Goal: Task Accomplishment & Management: Manage account settings

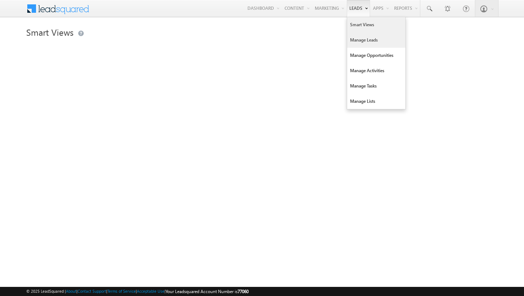
click at [358, 39] on link "Manage Leads" at bounding box center [376, 39] width 58 height 15
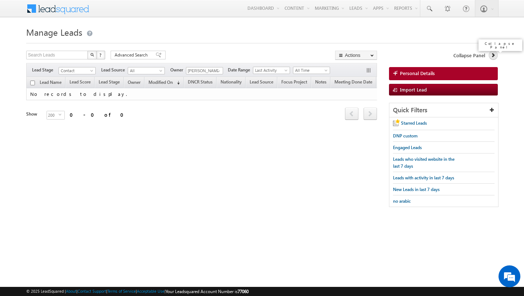
click at [494, 57] on icon at bounding box center [493, 54] width 5 height 5
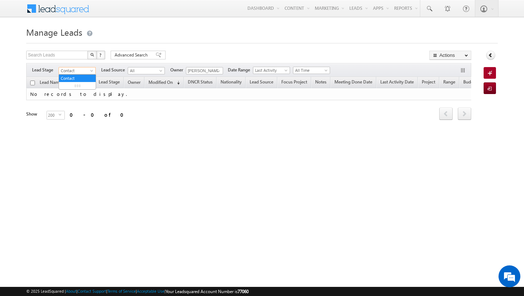
click at [88, 70] on span "Contact" at bounding box center [76, 70] width 35 height 7
click at [220, 68] on span at bounding box center [219, 71] width 6 height 6
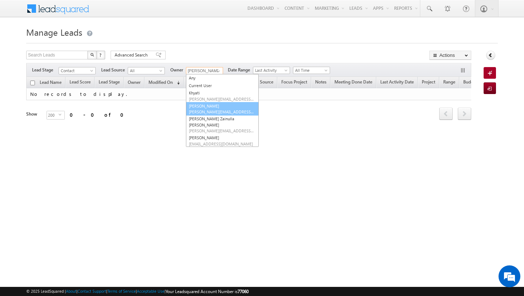
click at [209, 106] on link "Mohammad Irfan mohammad.irfan@indglobal.ae" at bounding box center [222, 109] width 73 height 14
type input "Mohammad Irfan"
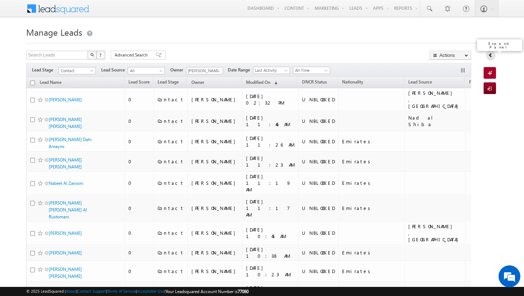
click at [492, 58] on icon at bounding box center [490, 54] width 5 height 5
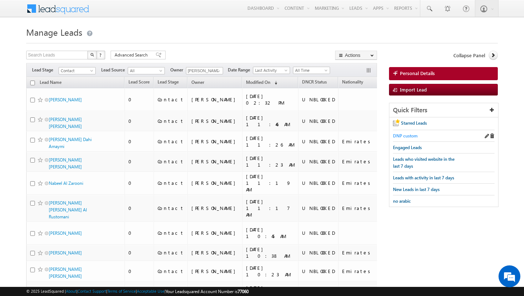
click at [408, 136] on span "DNP custom" at bounding box center [405, 135] width 25 height 5
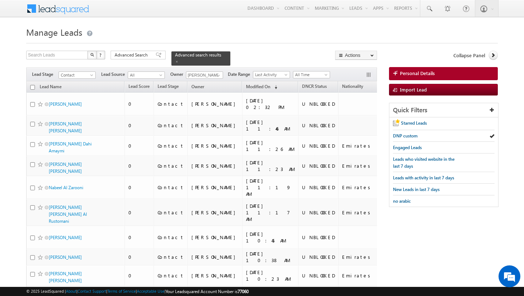
click at [33, 87] on input "checkbox" at bounding box center [32, 87] width 5 height 5
checkbox input "true"
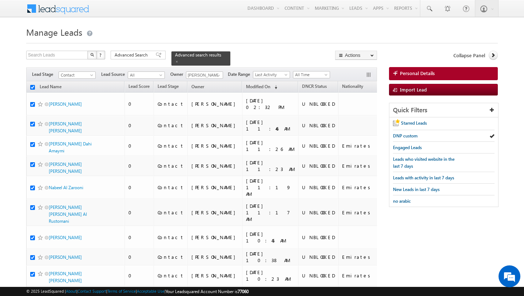
checkbox input "true"
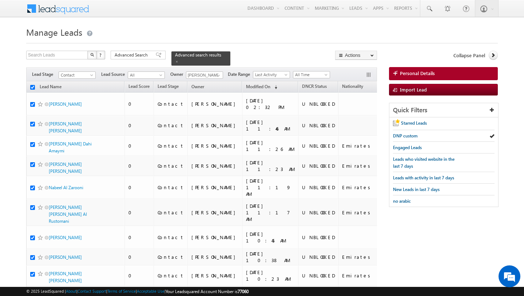
checkbox input "true"
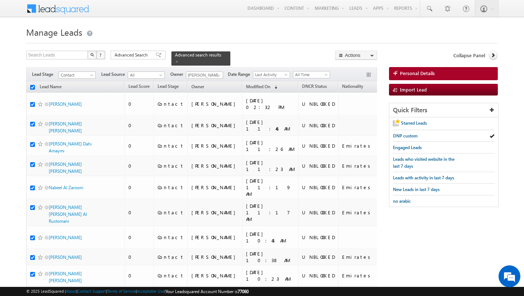
checkbox input "true"
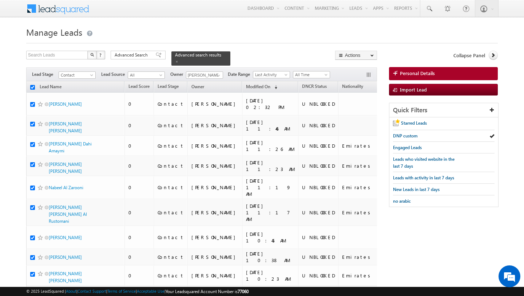
checkbox input "true"
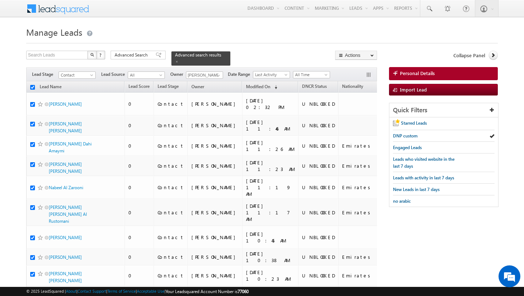
checkbox input "true"
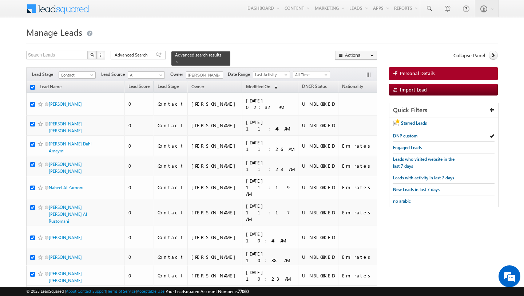
checkbox input "true"
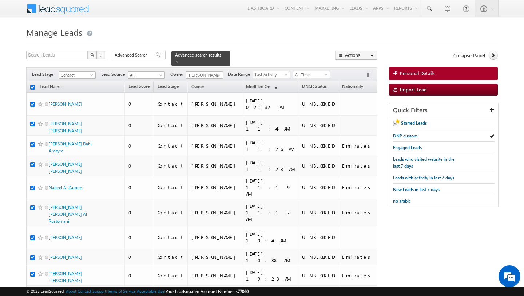
checkbox input "true"
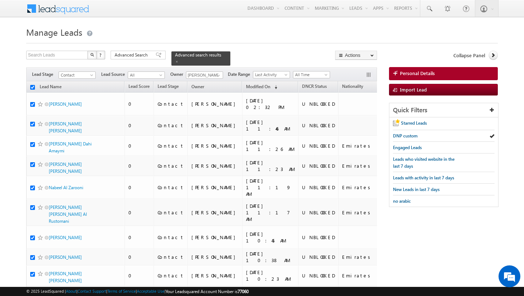
checkbox input "true"
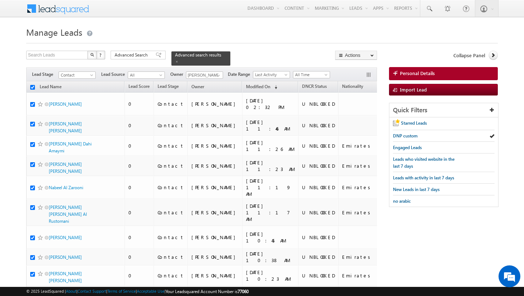
checkbox input "true"
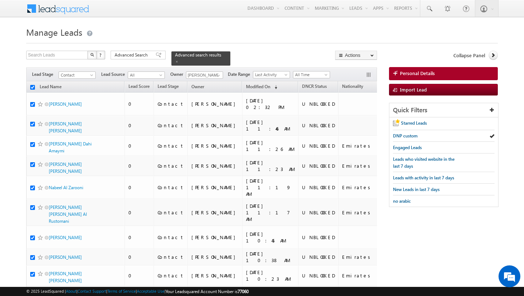
checkbox input "true"
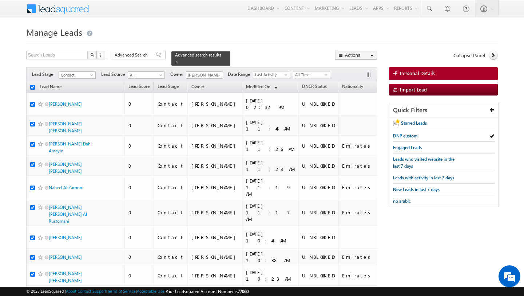
checkbox input "true"
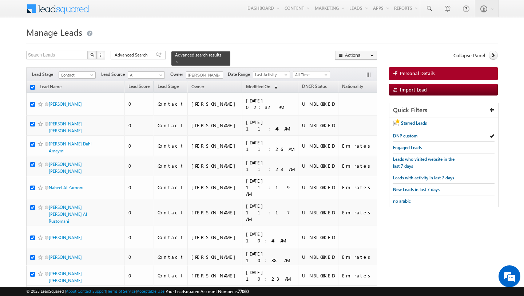
checkbox input "true"
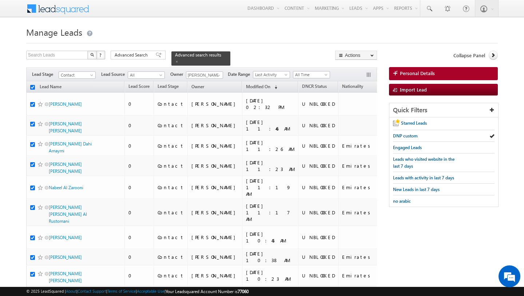
checkbox input "true"
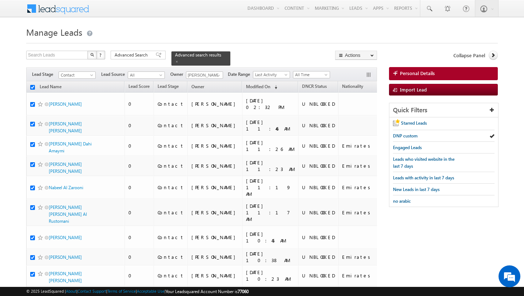
checkbox input "true"
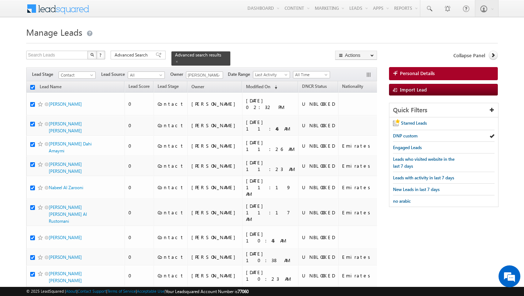
checkbox input "true"
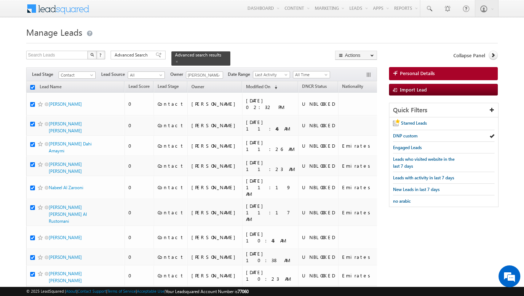
checkbox input "true"
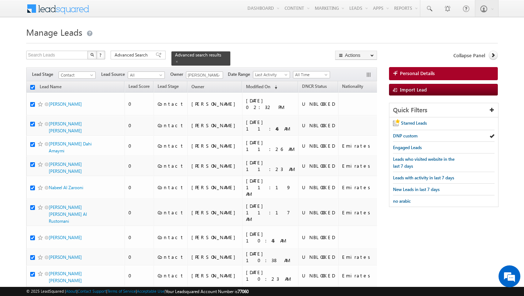
checkbox input "true"
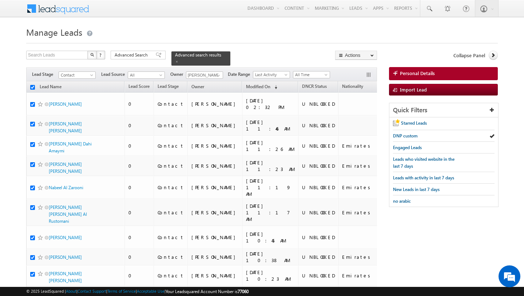
checkbox input "true"
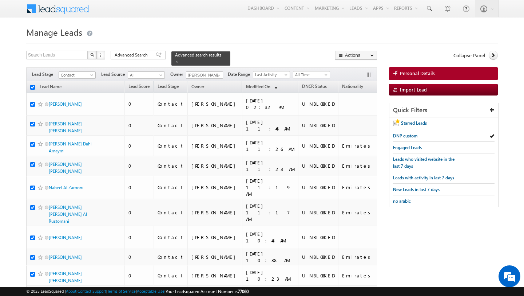
checkbox input "true"
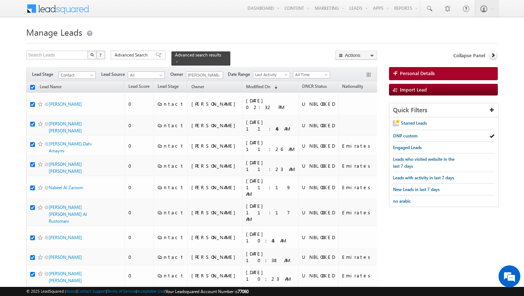
checkbox input "true"
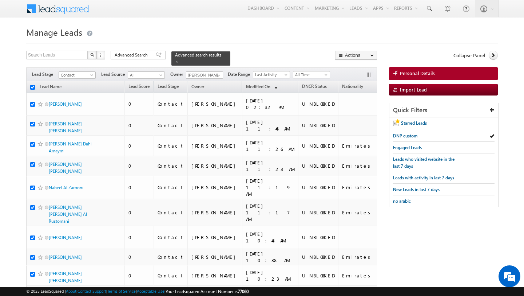
checkbox input "true"
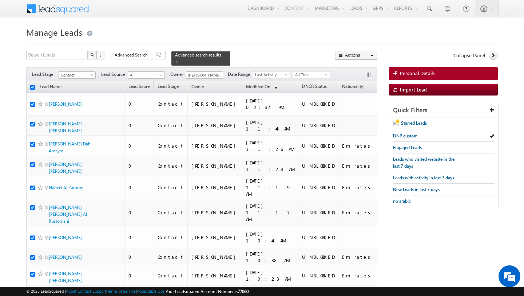
checkbox input "true"
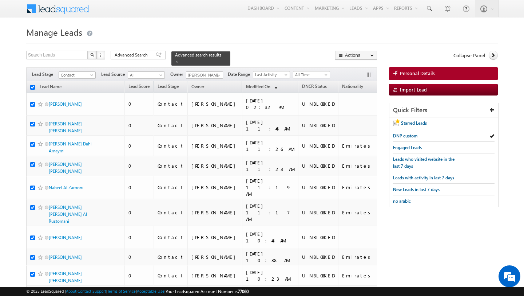
checkbox input "true"
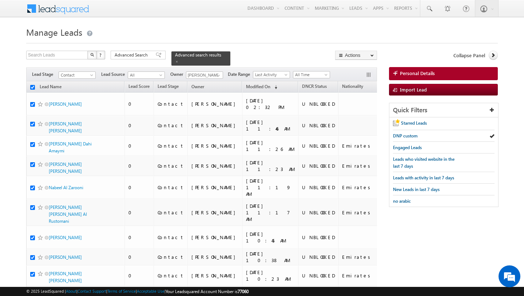
checkbox input "true"
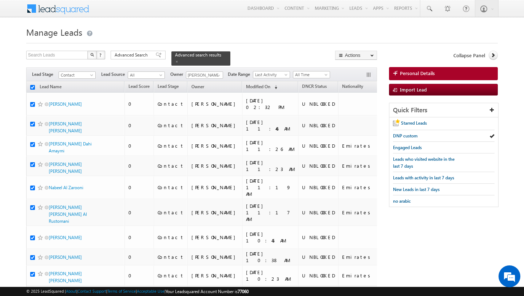
checkbox input "true"
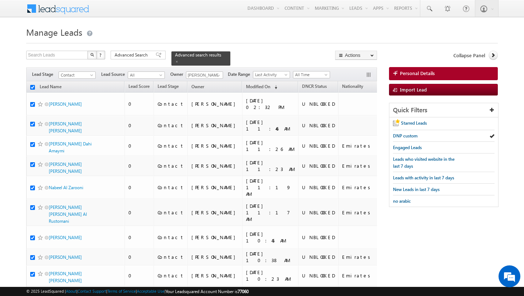
checkbox input "true"
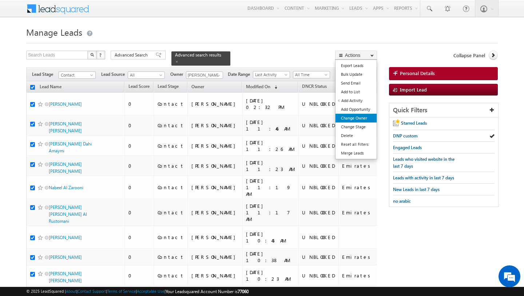
click at [362, 117] on link "Change Owner" at bounding box center [356, 118] width 41 height 9
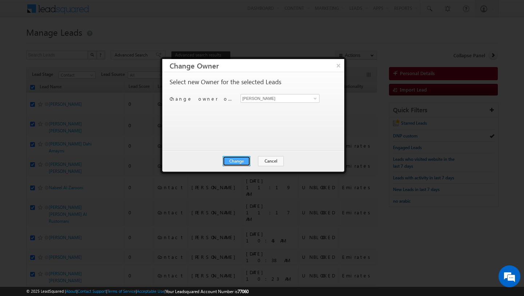
click at [237, 159] on button "Change" at bounding box center [237, 161] width 28 height 10
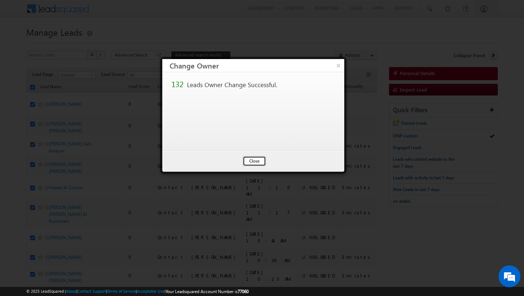
click at [253, 159] on button "Close" at bounding box center [254, 161] width 23 height 10
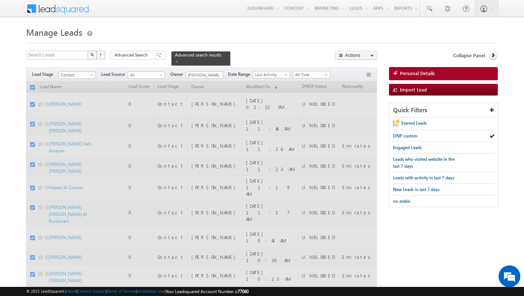
checkbox input "false"
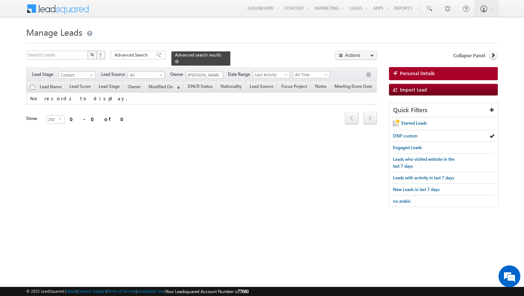
click at [175, 61] on span at bounding box center [177, 62] width 4 height 4
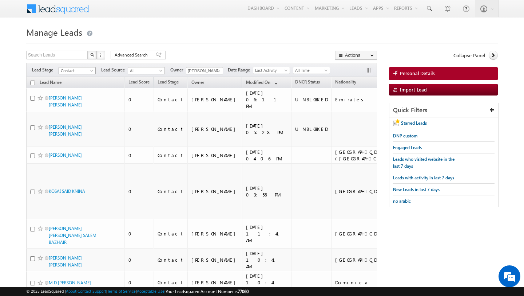
click at [88, 70] on span "Contact" at bounding box center [76, 70] width 35 height 7
click at [78, 93] on link "Prospect" at bounding box center [77, 93] width 37 height 7
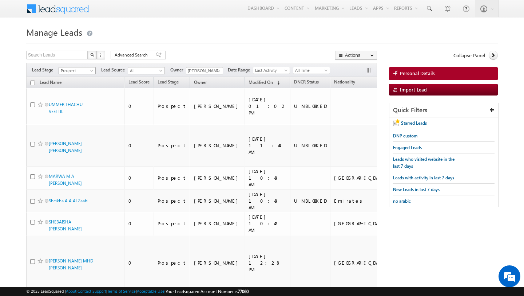
click at [92, 71] on span at bounding box center [93, 72] width 6 height 6
click at [83, 86] on link "Contact" at bounding box center [77, 85] width 37 height 7
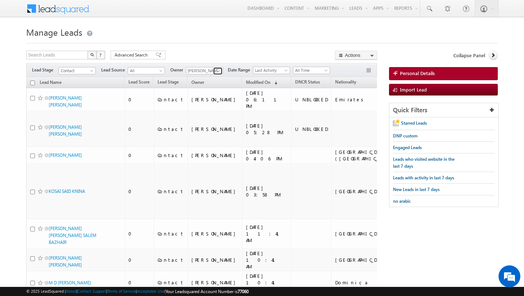
click at [218, 71] on span at bounding box center [219, 71] width 6 height 6
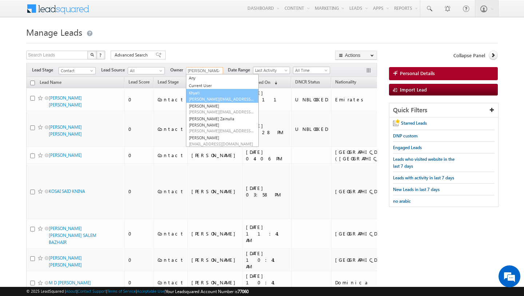
click at [209, 94] on link "Khyati Khyati@indglobal.ae" at bounding box center [222, 96] width 73 height 14
type input "Khyati"
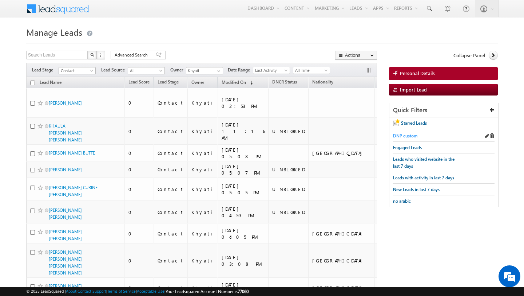
click at [407, 136] on span "DNP custom" at bounding box center [405, 135] width 25 height 5
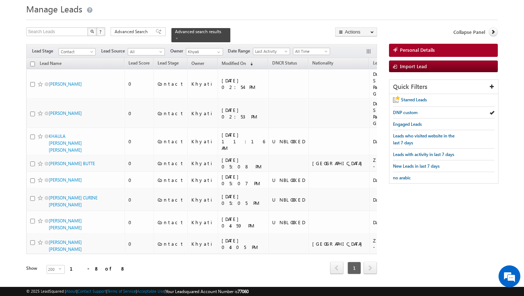
scroll to position [19, 0]
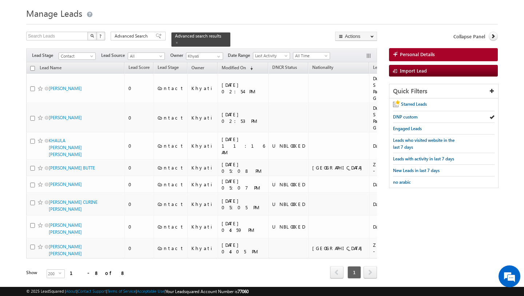
click at [32, 68] on input "checkbox" at bounding box center [32, 68] width 5 height 5
checkbox input "true"
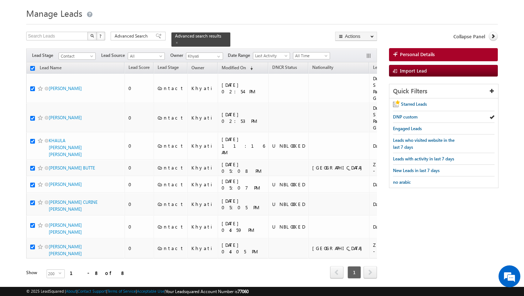
checkbox input "true"
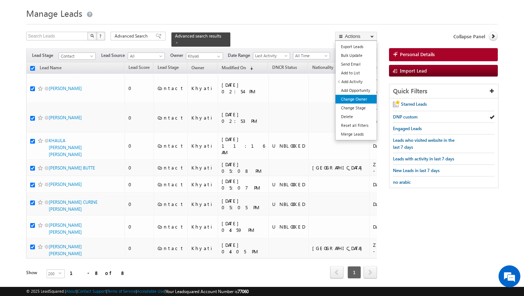
click at [364, 98] on link "Change Owner" at bounding box center [356, 99] width 41 height 9
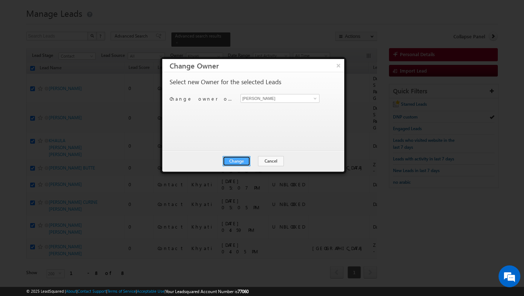
click at [234, 159] on button "Change" at bounding box center [237, 161] width 28 height 10
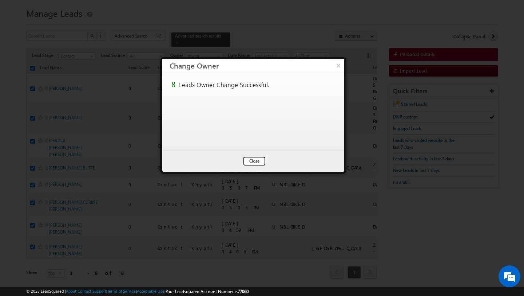
click at [258, 162] on button "Close" at bounding box center [254, 161] width 23 height 10
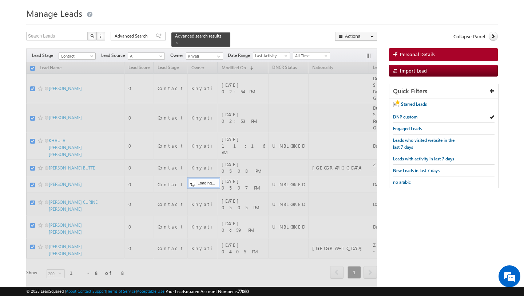
checkbox input "false"
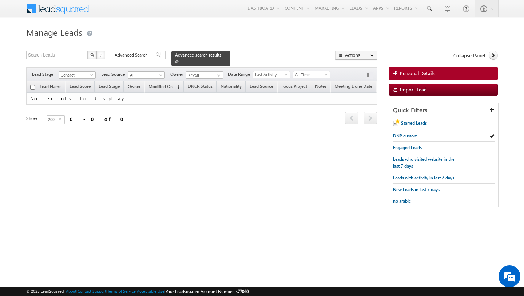
click at [175, 60] on span at bounding box center [177, 62] width 4 height 4
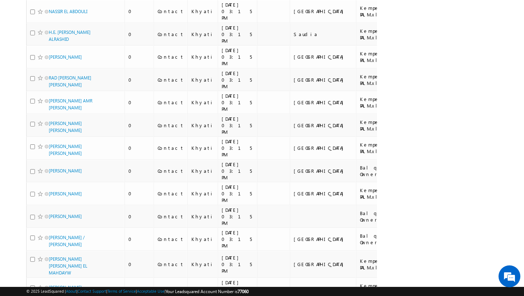
scroll to position [3083, 0]
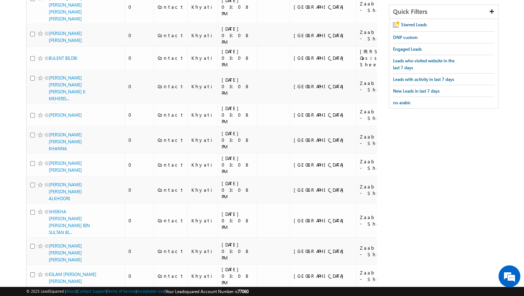
scroll to position [0, 0]
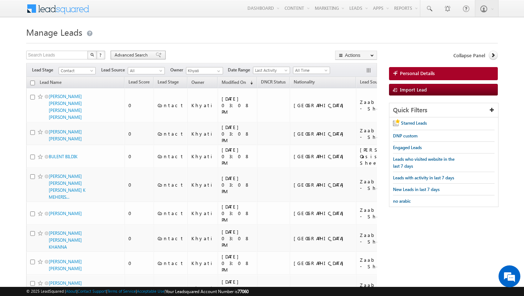
click at [139, 55] on span "Advanced Search" at bounding box center [132, 55] width 35 height 7
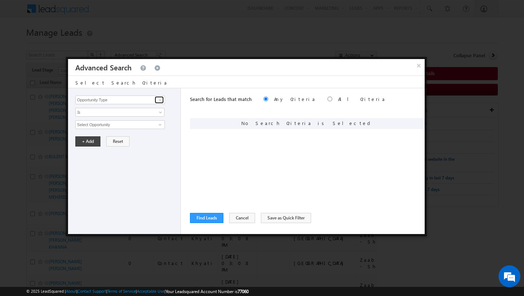
click at [161, 99] on span at bounding box center [160, 100] width 6 height 6
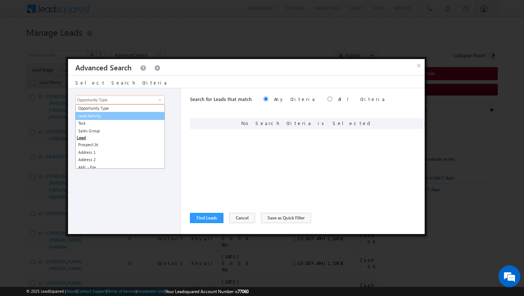
click at [134, 118] on link "Lead Activity" at bounding box center [120, 116] width 90 height 8
type input "Lead Activity"
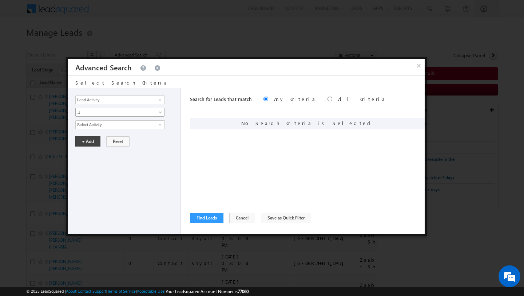
click at [126, 112] on span "Is" at bounding box center [115, 112] width 79 height 7
click at [118, 126] on link "Is Not" at bounding box center [120, 128] width 89 height 7
click at [127, 124] on input "Select Activity" at bounding box center [120, 124] width 90 height 9
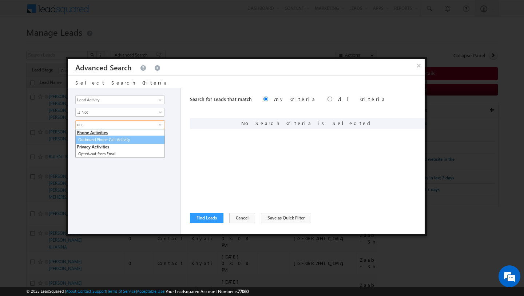
click at [117, 141] on link "Outbound Phone Call Activity" at bounding box center [120, 139] width 90 height 8
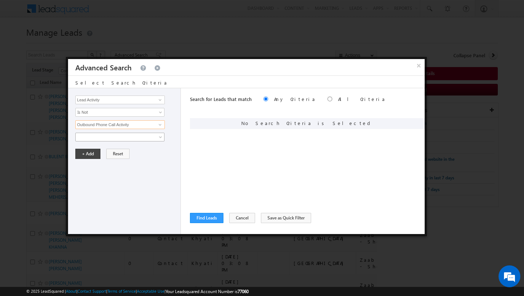
type input "Outbound Phone Call Activity"
click at [116, 136] on span at bounding box center [115, 137] width 79 height 7
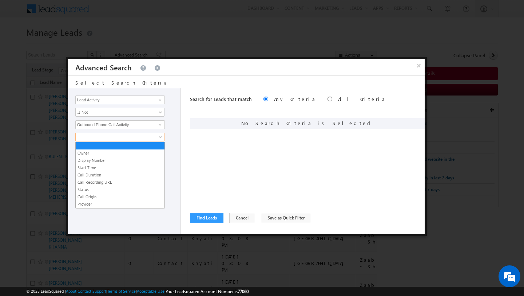
click at [182, 159] on div "Opportunity Type Lead Activity Task Sales Group Prospect Id Address 1 Address 2…" at bounding box center [246, 161] width 357 height 146
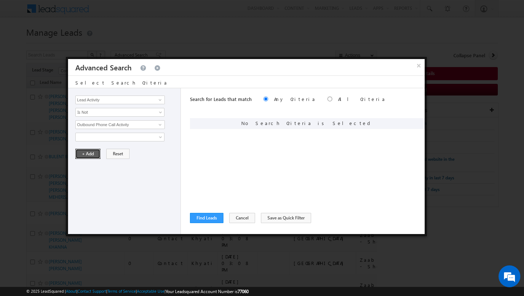
click at [88, 155] on button "+ Add" at bounding box center [87, 154] width 25 height 10
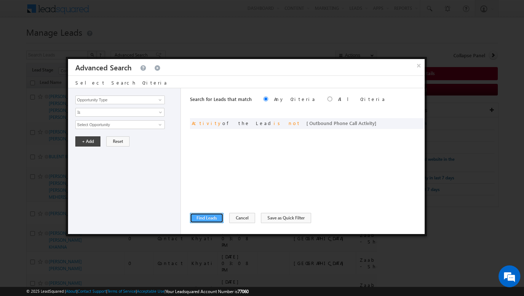
click at [209, 219] on button "Find Leads" at bounding box center [206, 218] width 33 height 10
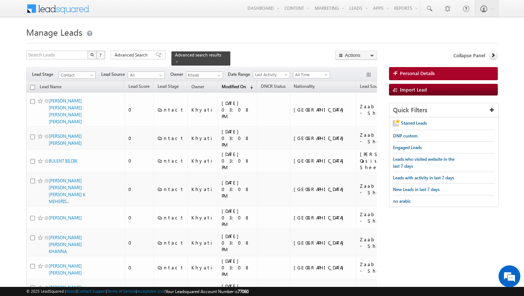
click at [247, 87] on span "(sorted descending)" at bounding box center [250, 87] width 6 height 6
click at [223, 87] on span "Modified On" at bounding box center [234, 85] width 24 height 5
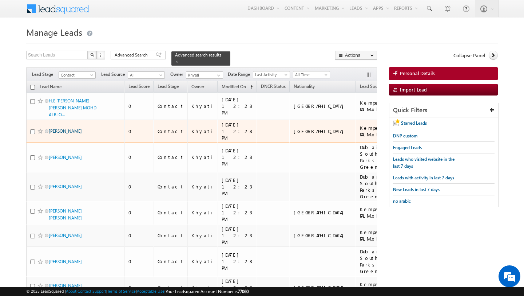
click at [57, 128] on link "MOHI DEN ABDALKADIR IBRAHIM BIN HENDI" at bounding box center [65, 130] width 33 height 5
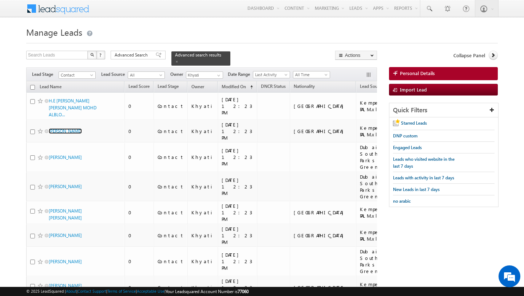
click at [33, 87] on input "checkbox" at bounding box center [32, 87] width 5 height 5
checkbox input "true"
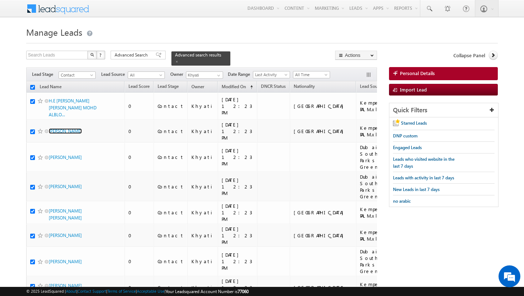
checkbox input "true"
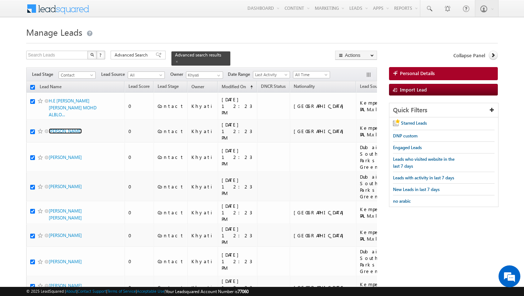
checkbox input "true"
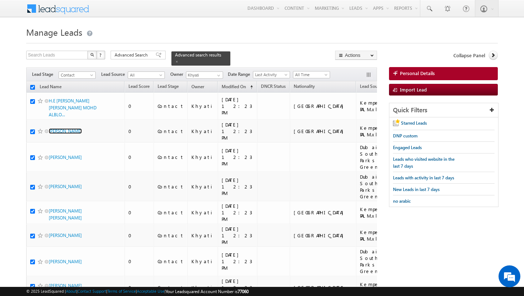
checkbox input "true"
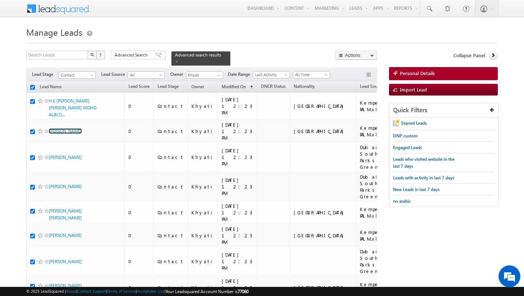
checkbox input "true"
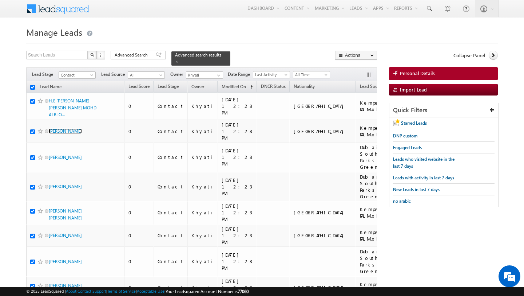
checkbox input "true"
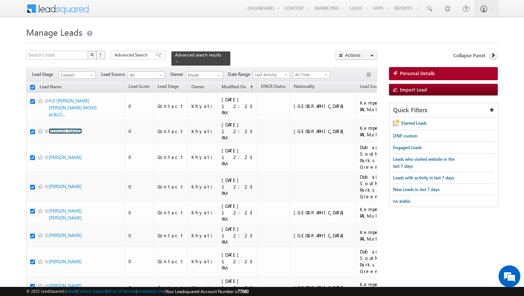
checkbox input "true"
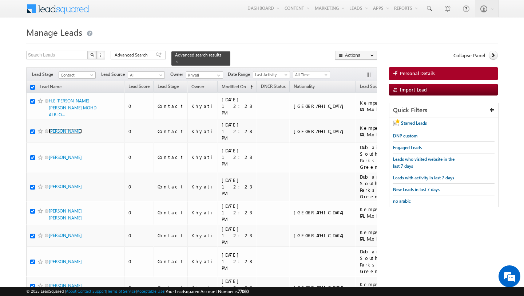
checkbox input "true"
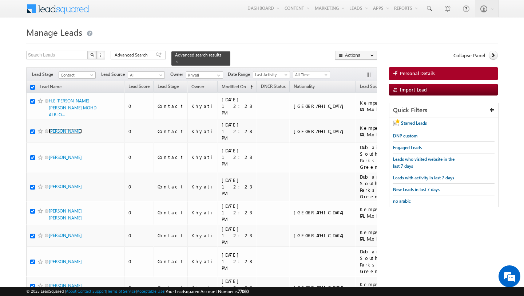
checkbox input "true"
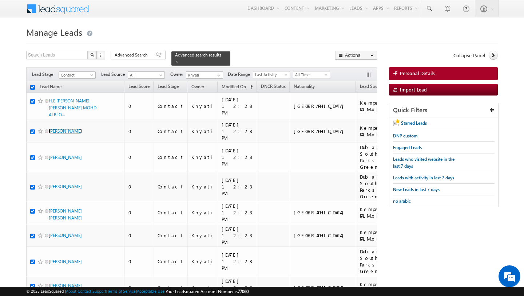
checkbox input "true"
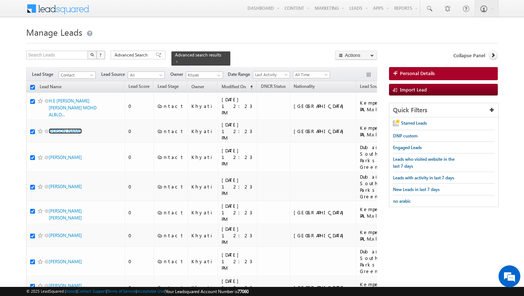
checkbox input "true"
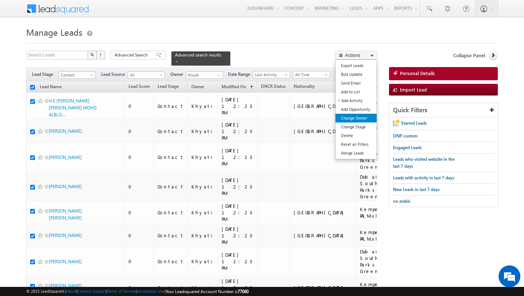
click at [364, 121] on link "Change Owner" at bounding box center [356, 118] width 41 height 9
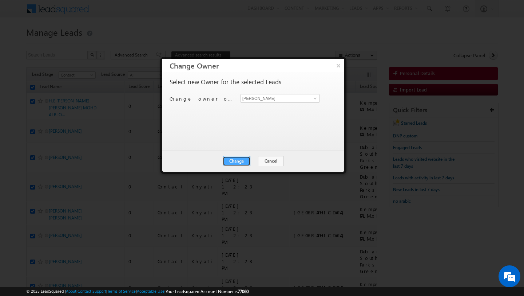
click at [240, 159] on button "Change" at bounding box center [237, 161] width 28 height 10
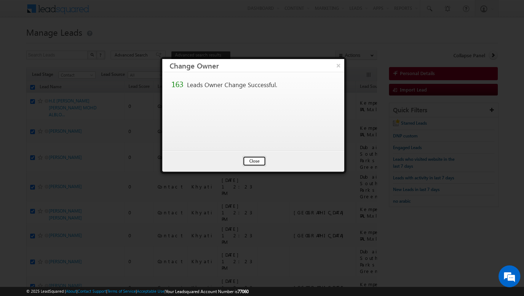
click at [255, 161] on button "Close" at bounding box center [254, 161] width 23 height 10
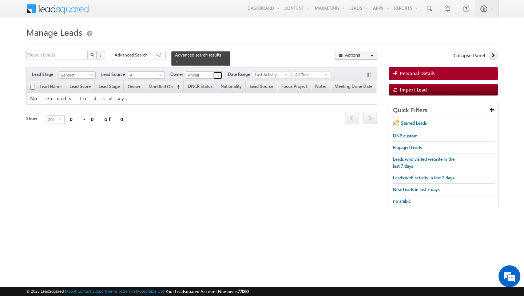
click at [218, 73] on span at bounding box center [219, 75] width 6 height 6
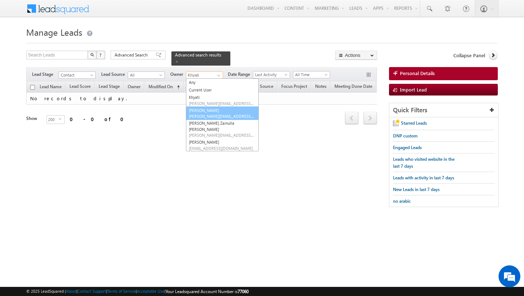
click at [204, 111] on link "[PERSON_NAME] [PERSON_NAME][EMAIL_ADDRESS][PERSON_NAME][DOMAIN_NAME]" at bounding box center [222, 113] width 73 height 14
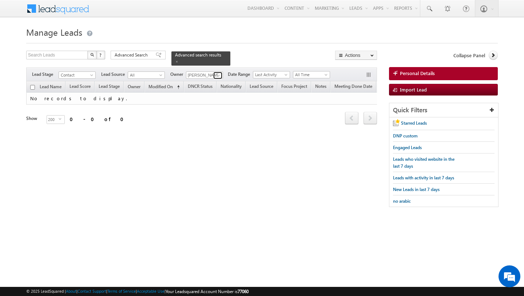
click at [217, 74] on span at bounding box center [219, 75] width 6 height 6
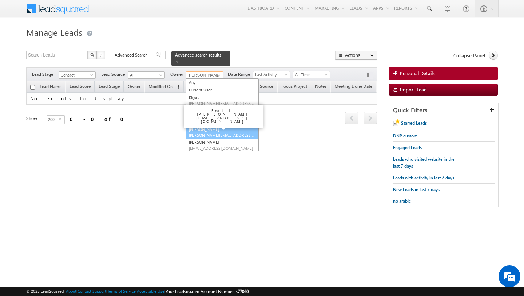
click at [206, 132] on span "[PERSON_NAME][EMAIL_ADDRESS][DOMAIN_NAME]" at bounding box center [222, 134] width 66 height 5
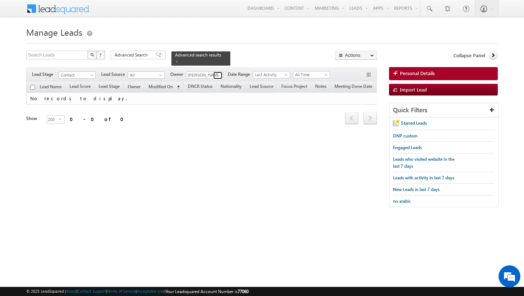
click at [214, 76] on link at bounding box center [217, 75] width 9 height 7
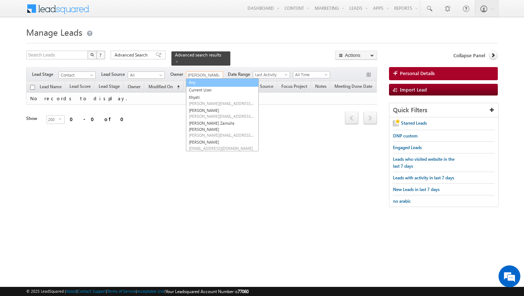
click at [209, 84] on link "Any" at bounding box center [222, 82] width 73 height 8
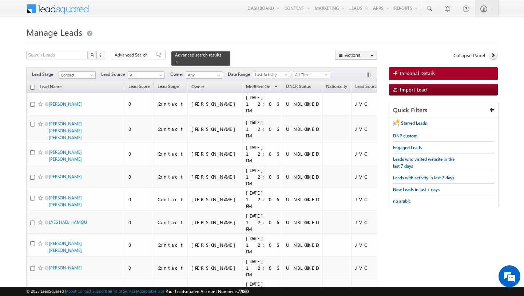
click at [145, 60] on div "Advanced Search Advanced Search Advanced search results" at bounding box center [171, 58] width 120 height 15
click at [143, 56] on span "Advanced Search" at bounding box center [132, 55] width 35 height 7
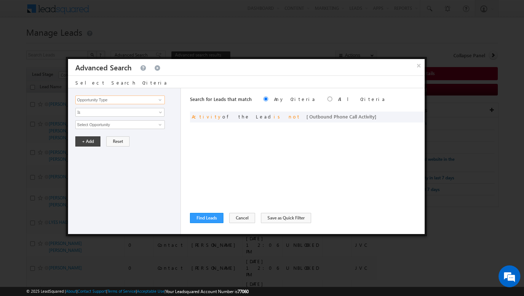
click at [142, 99] on input "Opportunity Type" at bounding box center [120, 99] width 90 height 9
click at [132, 112] on link "Owner" at bounding box center [120, 115] width 90 height 8
click at [125, 114] on span "Is" at bounding box center [115, 112] width 79 height 7
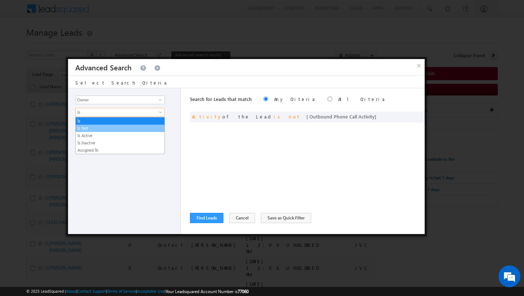
click at [116, 130] on link "Is Not" at bounding box center [120, 128] width 89 height 7
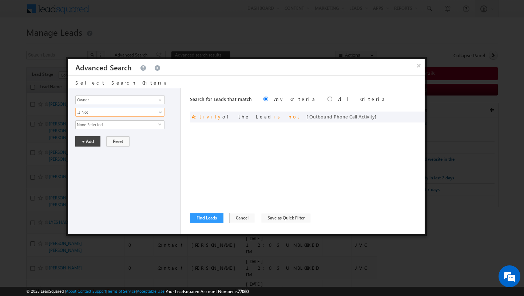
click at [111, 121] on span "None Selected" at bounding box center [117, 124] width 83 height 8
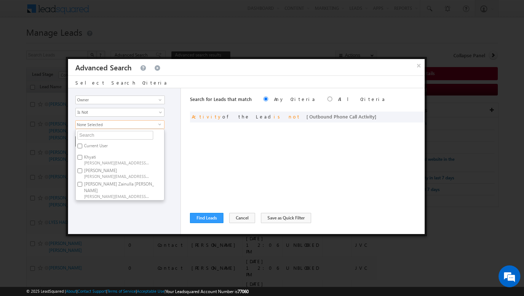
scroll to position [7, 0]
click at [92, 200] on span "[EMAIL_ADDRESS][DOMAIN_NAME]" at bounding box center [117, 202] width 66 height 5
click at [82, 195] on input "Yash Rajput yash.rajput@indglobal.ae" at bounding box center [80, 197] width 5 height 5
click at [116, 223] on div "Opportunity Type Lead Activity Task Sales Group Prospect Id Address 1 Address 2…" at bounding box center [124, 161] width 113 height 146
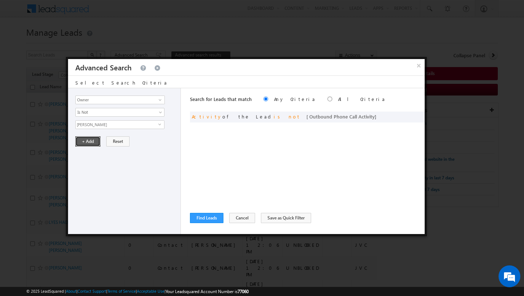
click at [90, 142] on button "+ Add" at bounding box center [87, 141] width 25 height 10
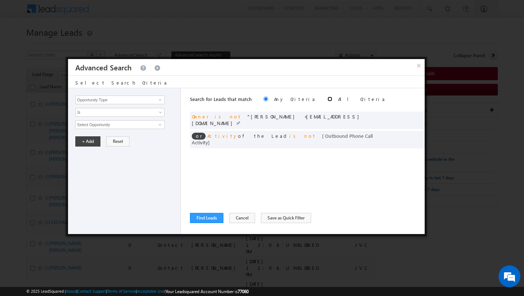
click at [328, 99] on input "radio" at bounding box center [330, 98] width 5 height 5
click at [209, 216] on button "Find Leads" at bounding box center [206, 218] width 33 height 10
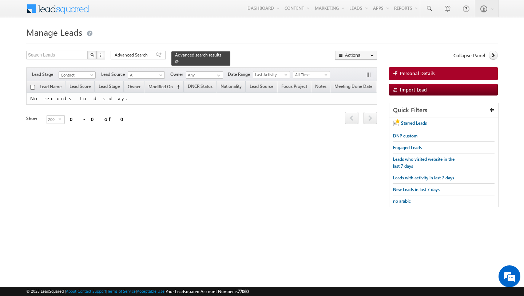
click at [171, 62] on div "Advanced search results" at bounding box center [200, 58] width 59 height 14
click at [175, 62] on span at bounding box center [177, 62] width 4 height 4
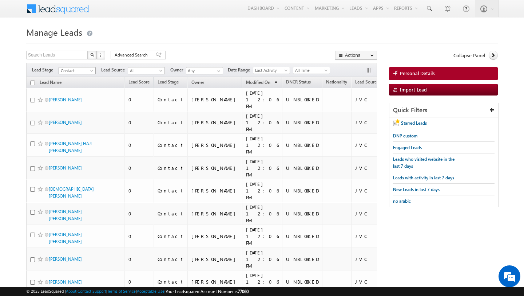
click at [90, 70] on span at bounding box center [93, 72] width 6 height 6
click at [79, 107] on link "Meeting" at bounding box center [77, 107] width 37 height 7
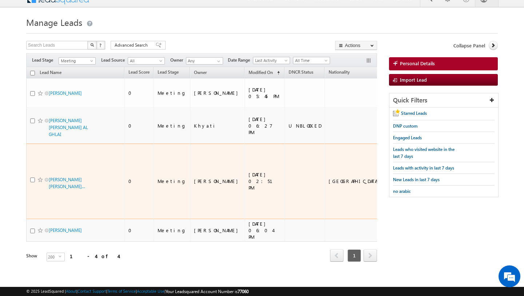
scroll to position [15, 0]
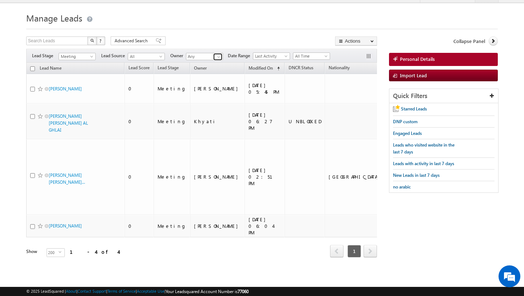
click at [217, 56] on span at bounding box center [219, 57] width 6 height 6
click at [227, 32] on form "Manage Leads Search Leads X ? 4 results found Advanced Search Advanced Search" at bounding box center [262, 143] width 472 height 267
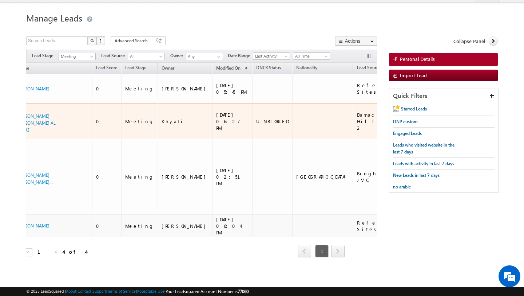
scroll to position [0, 0]
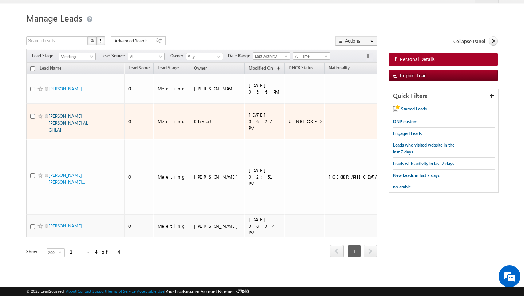
click at [74, 120] on link "AHMED MAAD AHMED AL GHLAI" at bounding box center [68, 122] width 39 height 19
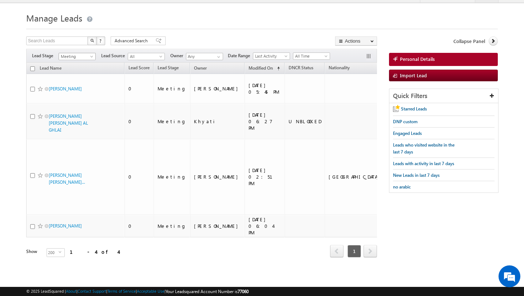
click at [90, 53] on span "Meeting" at bounding box center [76, 56] width 35 height 7
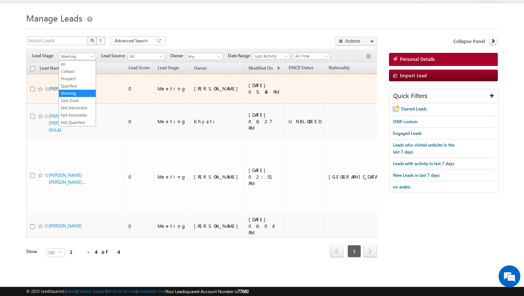
click at [52, 87] on link "Avito Dsilva" at bounding box center [65, 88] width 33 height 5
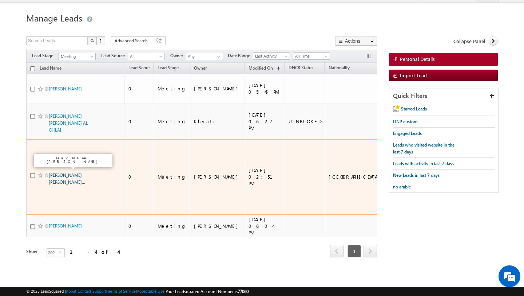
click at [57, 172] on link "JOHN PRADEEP ANURAGAM BHUTHAPATY BHUTHAP..." at bounding box center [67, 178] width 36 height 12
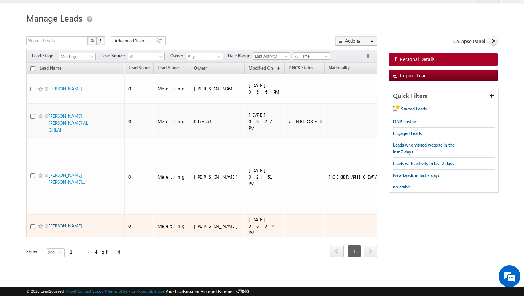
click at [53, 226] on link "Maria" at bounding box center [65, 225] width 33 height 5
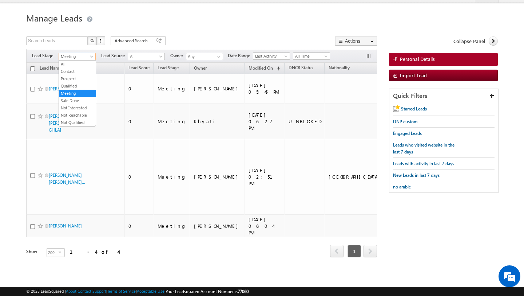
click at [90, 57] on span at bounding box center [93, 58] width 6 height 6
click at [80, 78] on link "Prospect" at bounding box center [77, 78] width 37 height 7
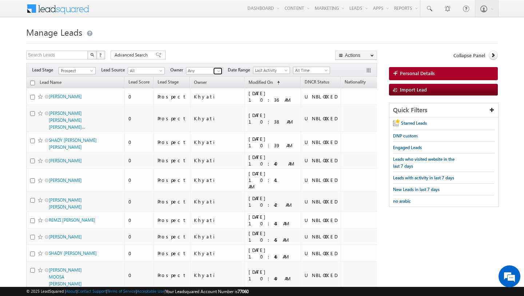
click at [217, 69] on span at bounding box center [219, 71] width 6 height 6
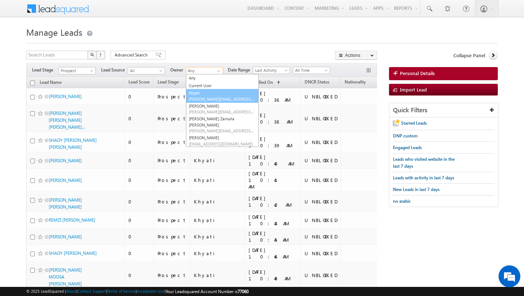
click at [206, 93] on link "Khyati Khyati@indglobal.ae" at bounding box center [222, 96] width 73 height 14
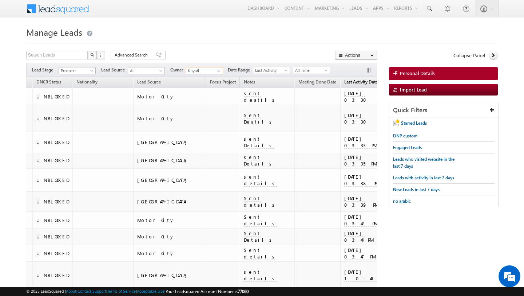
click at [341, 80] on link "Last Activity Date" at bounding box center [361, 82] width 41 height 9
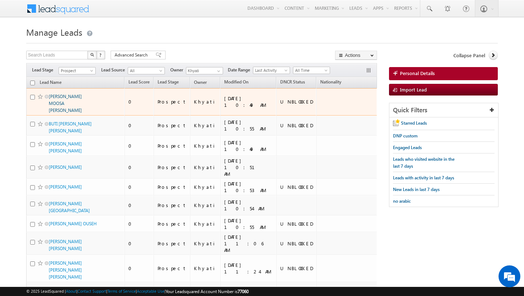
click at [77, 97] on link "AHMAD YASIN MOOSA HABIB ALYOUSUF" at bounding box center [65, 103] width 33 height 19
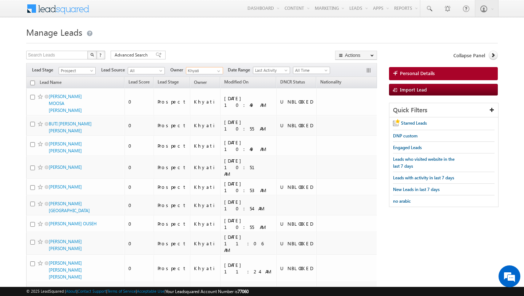
click at [203, 71] on input "Khyati" at bounding box center [204, 70] width 37 height 7
click at [218, 71] on span at bounding box center [219, 71] width 6 height 6
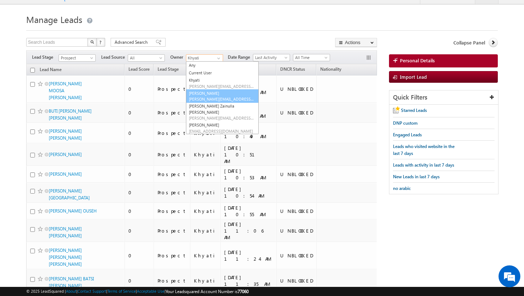
scroll to position [13, 0]
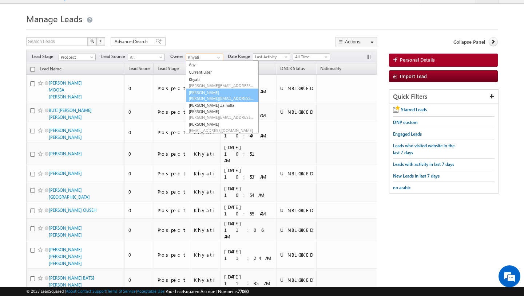
click at [230, 92] on link "[PERSON_NAME] [PERSON_NAME][EMAIL_ADDRESS][PERSON_NAME][DOMAIN_NAME]" at bounding box center [222, 95] width 73 height 14
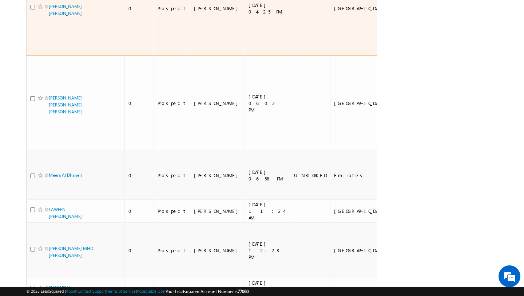
scroll to position [325, 0]
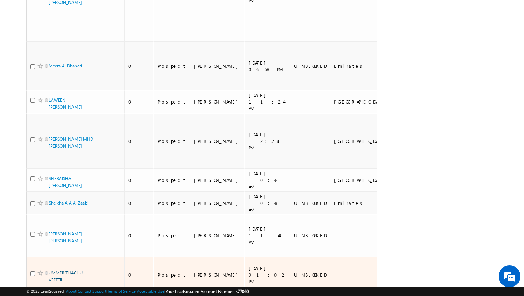
click at [75, 270] on link "UMMER THACHU VEETTIL" at bounding box center [66, 276] width 34 height 12
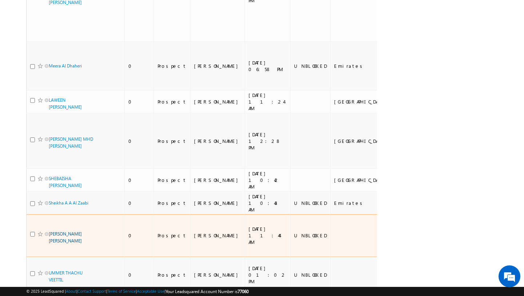
click at [66, 231] on link "ABDULKARIM HAJI MOHAMED SONARA" at bounding box center [65, 237] width 33 height 12
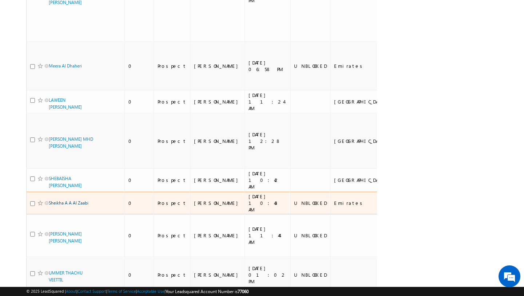
click at [59, 200] on link "Sheikha A A Al Zaabi" at bounding box center [69, 202] width 40 height 5
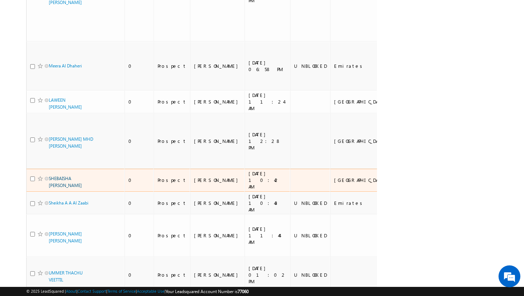
click at [60, 175] on link "SHEBAISHA SAEED MUBARAK" at bounding box center [65, 181] width 33 height 12
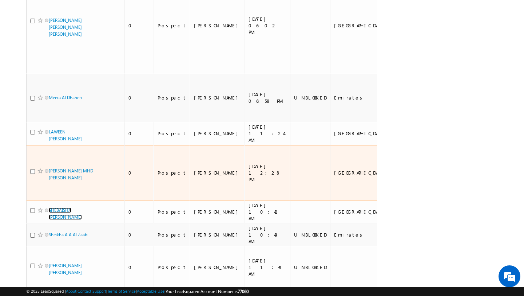
scroll to position [291, 0]
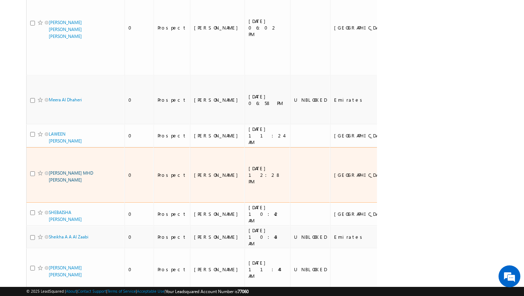
click at [62, 170] on link "LANA MHD NADER ALHAMASNA" at bounding box center [71, 176] width 44 height 12
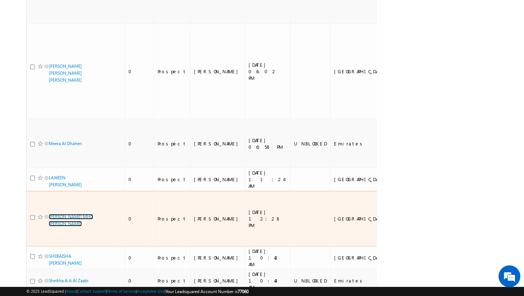
scroll to position [247, 0]
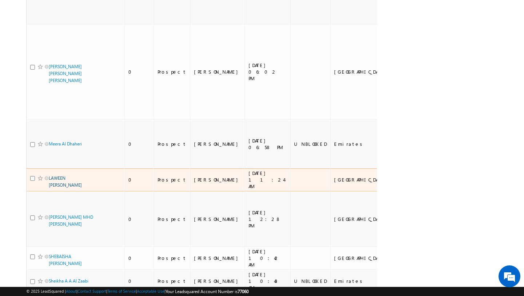
click at [67, 175] on link "LAWEEN KAMERAN MAHMOOD" at bounding box center [65, 181] width 33 height 12
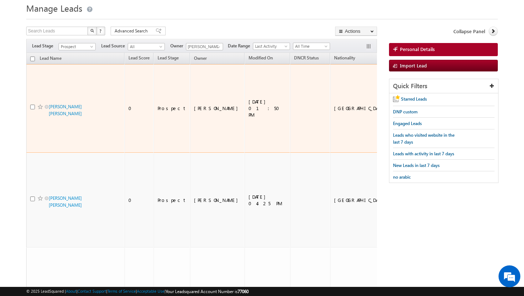
scroll to position [0, 0]
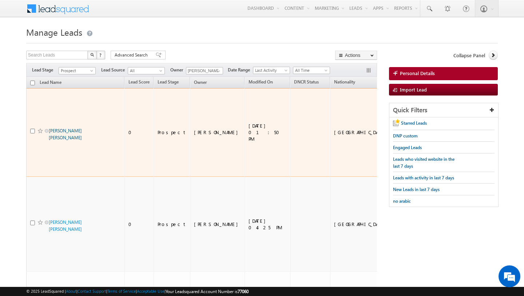
click at [64, 128] on link "TAREK EID ZEIDAN ALY" at bounding box center [65, 134] width 33 height 12
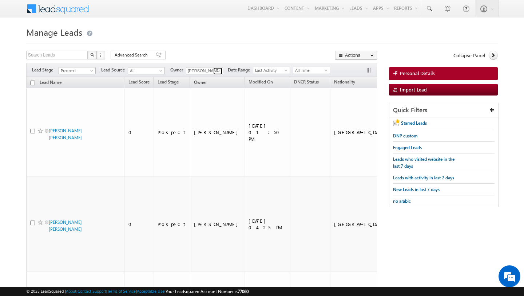
click at [214, 70] on link at bounding box center [217, 70] width 9 height 7
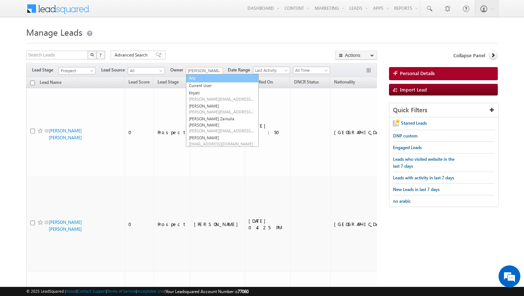
click at [197, 79] on link "Any" at bounding box center [222, 78] width 73 height 8
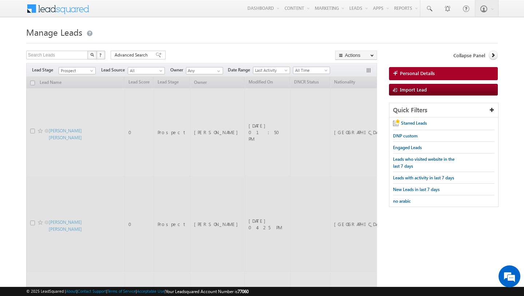
click at [198, 40] on div at bounding box center [262, 41] width 472 height 5
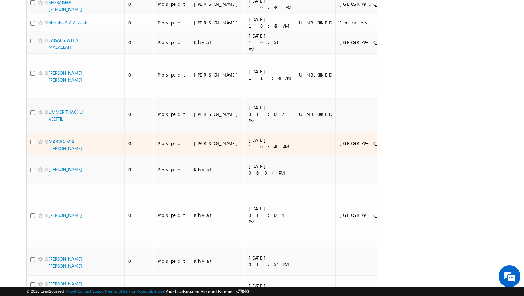
scroll to position [2212, 0]
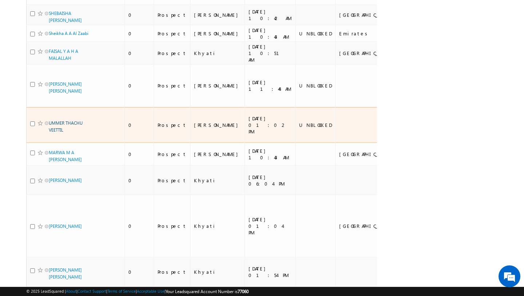
click at [83, 132] on link "UMMER THACHU VEETTIL" at bounding box center [66, 126] width 34 height 12
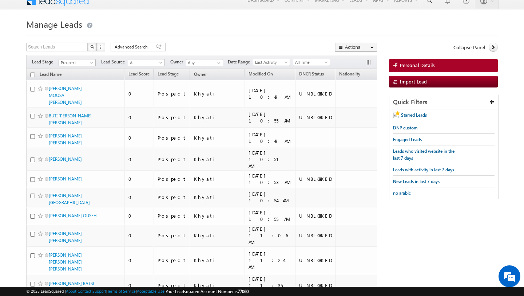
scroll to position [0, 0]
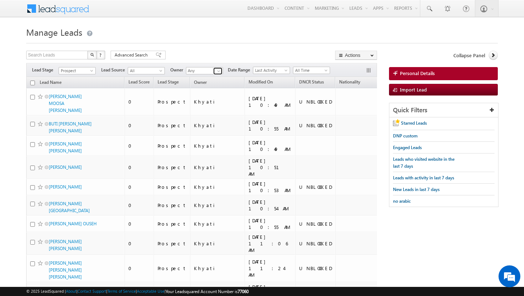
click at [218, 70] on span at bounding box center [219, 71] width 6 height 6
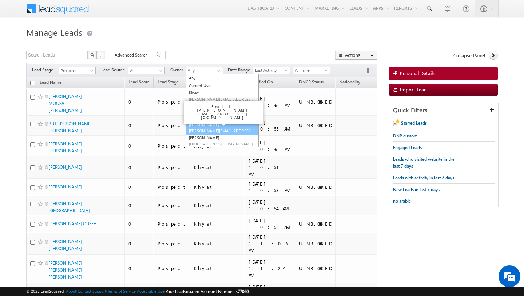
click at [209, 128] on span "[PERSON_NAME][EMAIL_ADDRESS][DOMAIN_NAME]" at bounding box center [222, 130] width 66 height 5
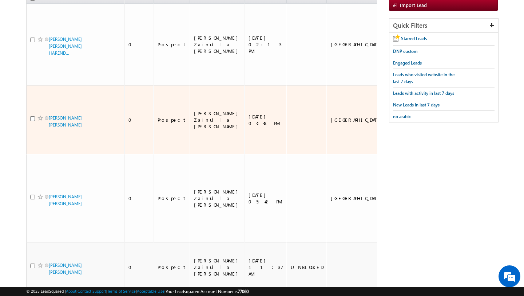
scroll to position [266, 0]
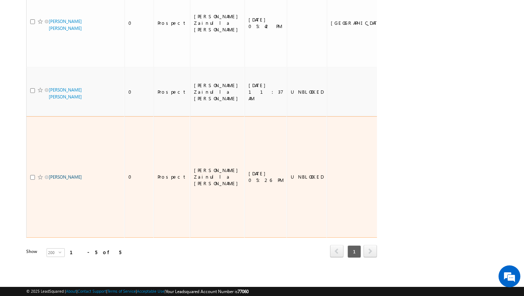
click at [56, 179] on link "GENNADII VOLNEIKO" at bounding box center [65, 176] width 33 height 5
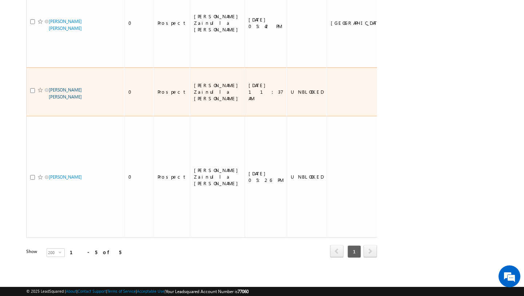
click at [58, 99] on link "MAAZ WASIULLAH BHOIRA" at bounding box center [65, 93] width 33 height 12
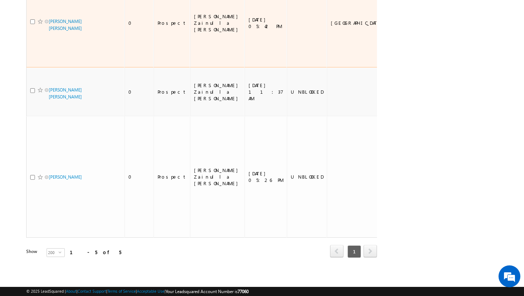
click at [59, 32] on span "NASER MOHAMED NASER MOHAMED DAYAN" at bounding box center [73, 25] width 49 height 14
click at [66, 31] on link "NASER MOHAMED NASER MOHAMED DAYAN" at bounding box center [65, 25] width 33 height 12
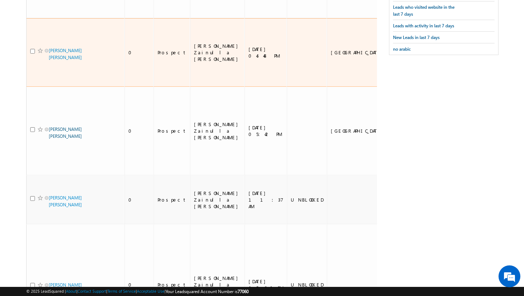
scroll to position [143, 0]
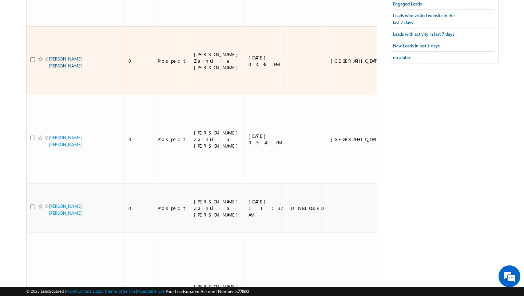
click at [63, 68] on link "NAZISH KHURSHEED GHULAM SHABBIR" at bounding box center [65, 62] width 33 height 12
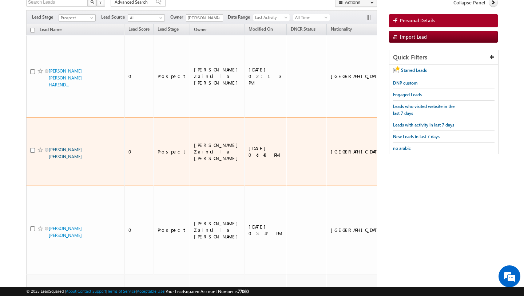
scroll to position [45, 0]
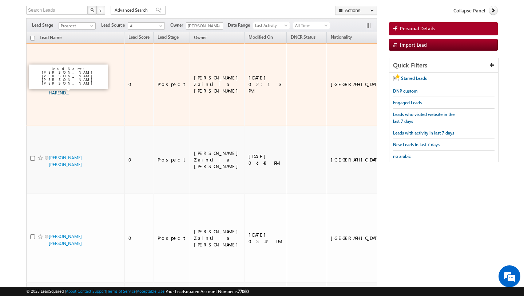
click at [60, 83] on link "ANIRUDH SHASHANK BANERJI SHASHANK HAREND..." at bounding box center [65, 85] width 33 height 19
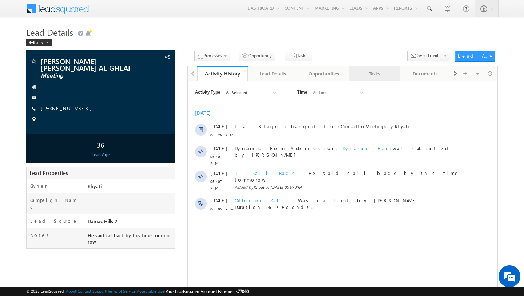
click at [372, 72] on div "Tasks" at bounding box center [374, 73] width 39 height 9
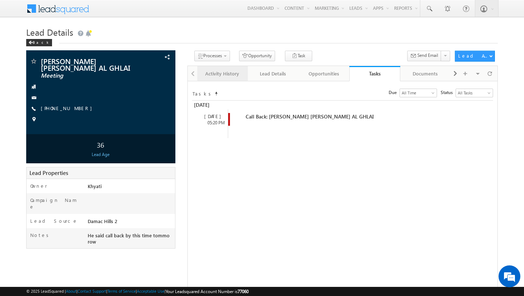
click at [220, 75] on div "Activity History" at bounding box center [222, 73] width 39 height 9
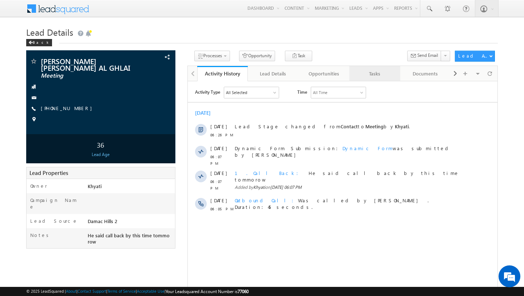
click at [370, 74] on div "Tasks" at bounding box center [374, 73] width 39 height 9
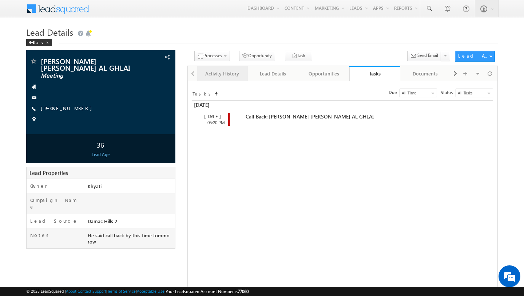
click at [215, 77] on div "Activity History" at bounding box center [222, 73] width 39 height 9
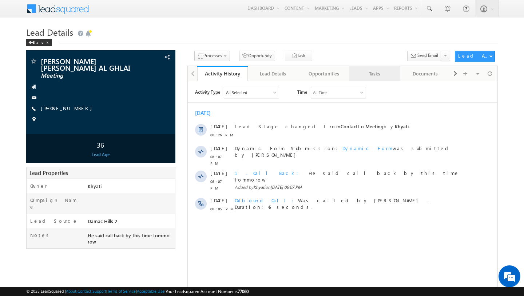
click at [369, 71] on div "Tasks" at bounding box center [374, 73] width 39 height 9
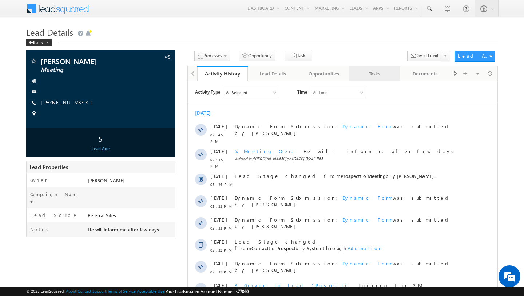
click at [373, 74] on div "Tasks" at bounding box center [374, 73] width 39 height 9
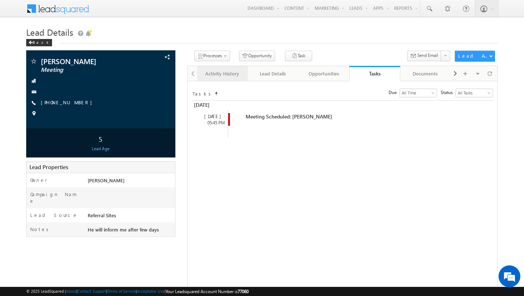
click at [222, 78] on div "Activity History" at bounding box center [222, 73] width 39 height 9
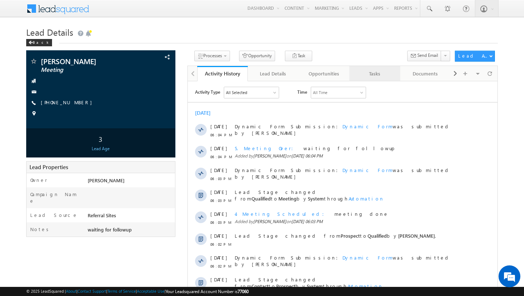
click at [375, 75] on div "Tasks" at bounding box center [374, 73] width 39 height 9
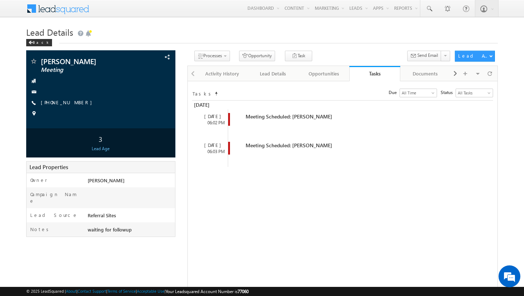
click at [194, 73] on div at bounding box center [192, 73] width 9 height 14
click at [210, 73] on div "Activity History" at bounding box center [222, 73] width 39 height 9
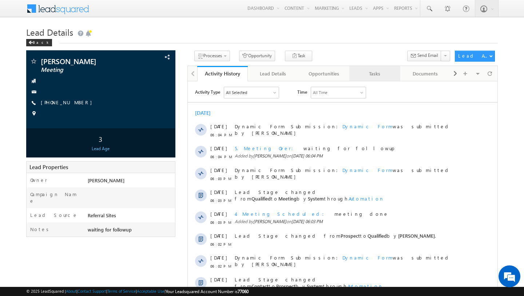
click at [365, 71] on div "Tasks" at bounding box center [374, 73] width 39 height 9
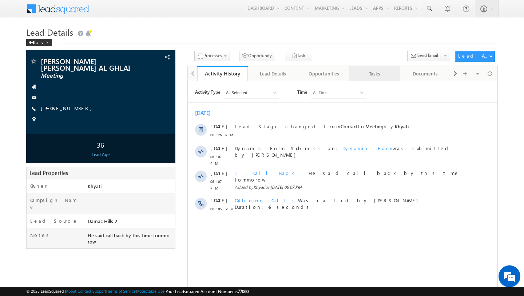
click at [375, 72] on div "Tasks" at bounding box center [374, 73] width 39 height 9
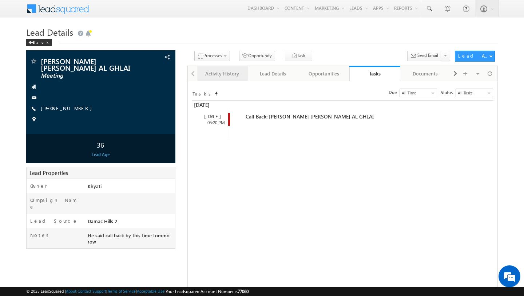
click at [215, 74] on div "Activity History" at bounding box center [222, 73] width 39 height 9
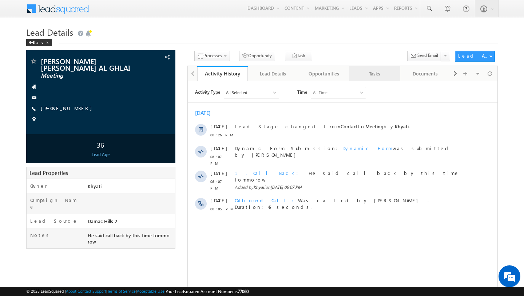
click at [374, 69] on link "Tasks" at bounding box center [374, 73] width 51 height 15
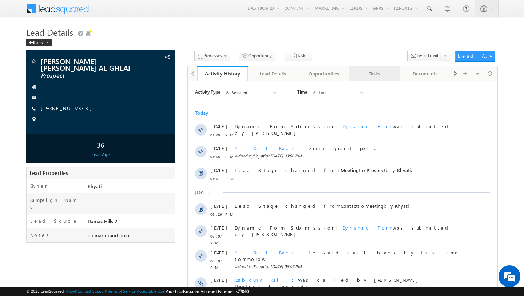
click at [370, 75] on div "Tasks" at bounding box center [374, 73] width 39 height 9
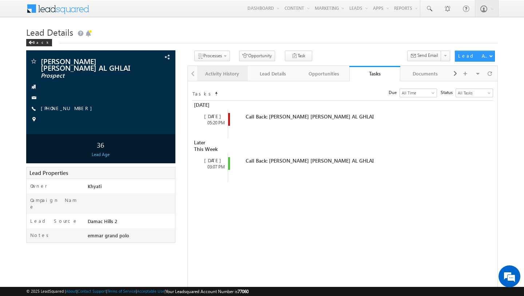
click at [224, 74] on div "Activity History" at bounding box center [222, 73] width 39 height 9
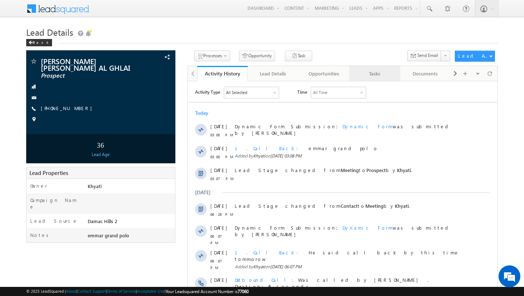
click at [367, 70] on div "Tasks" at bounding box center [374, 73] width 39 height 9
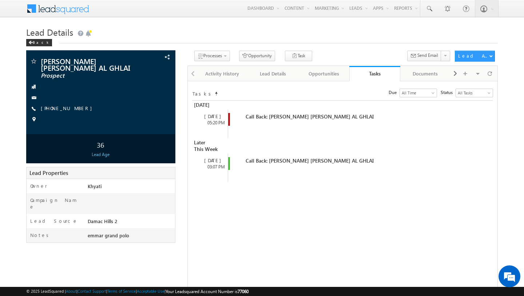
click at [321, 195] on div "Tasks Status undefined All Tasks Completed Overdue Pending All Tasks Due Go max…" at bounding box center [342, 228] width 310 height 295
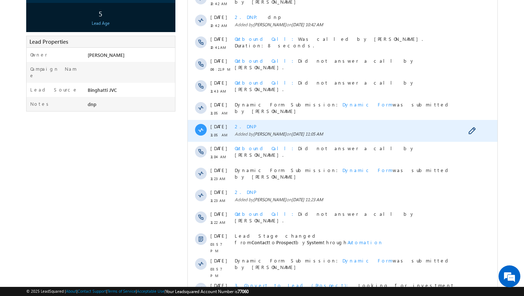
scroll to position [78, 0]
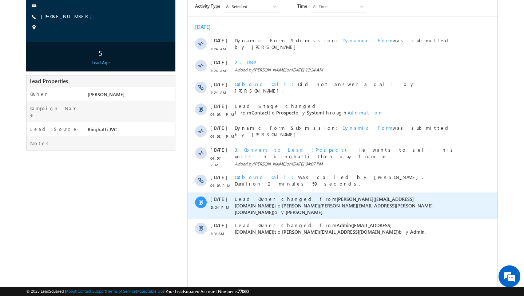
scroll to position [99, 0]
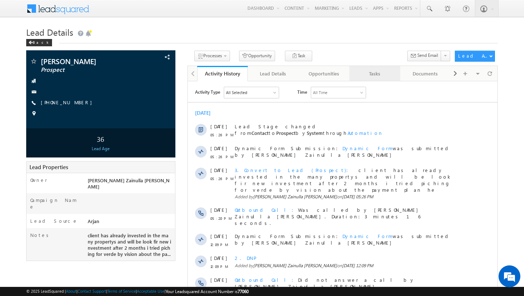
click at [380, 74] on div "Tasks" at bounding box center [374, 73] width 39 height 9
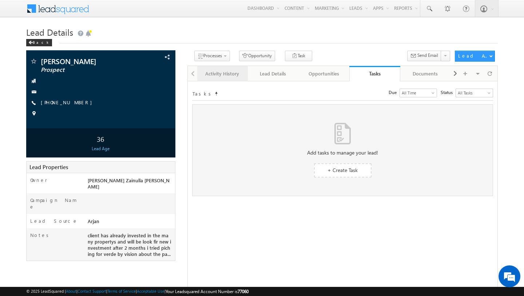
click at [215, 75] on div "Activity History" at bounding box center [222, 73] width 39 height 9
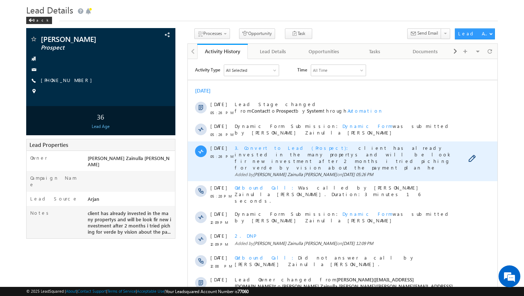
scroll to position [27, 0]
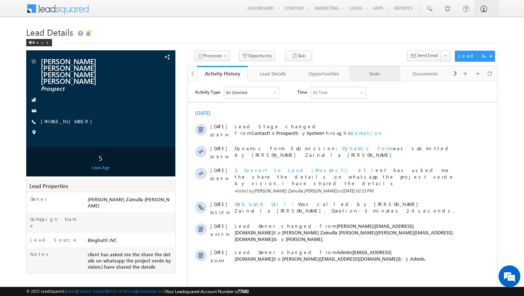
click at [372, 73] on div "Tasks" at bounding box center [374, 73] width 39 height 9
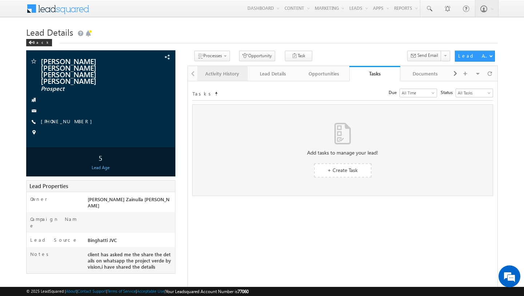
click at [234, 74] on div "Activity History" at bounding box center [222, 73] width 39 height 9
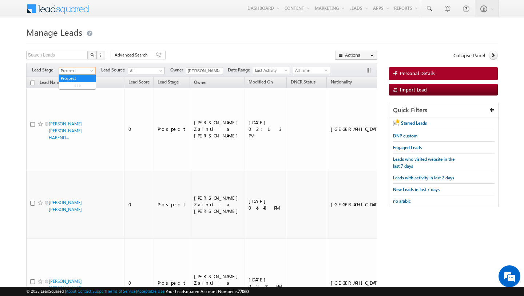
click at [90, 70] on span at bounding box center [93, 72] width 6 height 6
click at [81, 78] on link "All" at bounding box center [77, 78] width 37 height 7
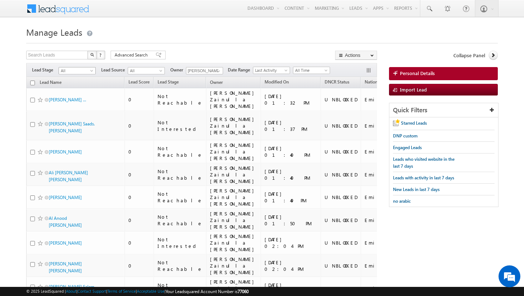
click at [89, 70] on span "All" at bounding box center [76, 70] width 35 height 7
click at [85, 99] on link "Qualified" at bounding box center [77, 100] width 37 height 7
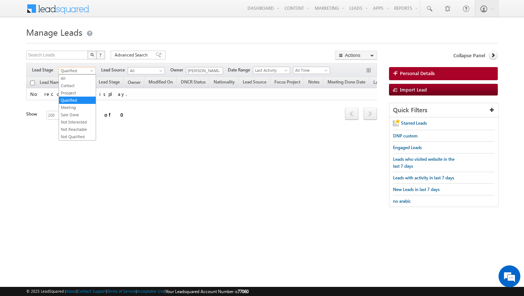
click at [89, 69] on span "Qualified" at bounding box center [76, 70] width 35 height 7
click at [79, 91] on link "Prospect" at bounding box center [77, 93] width 37 height 7
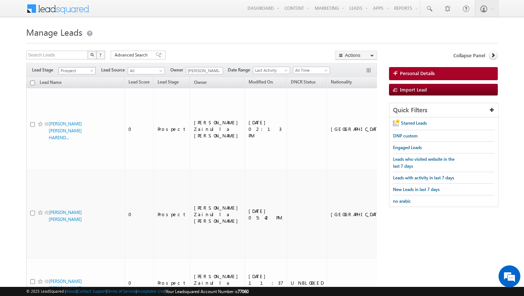
click at [83, 71] on span "Prospect" at bounding box center [76, 70] width 35 height 7
click at [78, 106] on link "Meeting" at bounding box center [77, 107] width 37 height 7
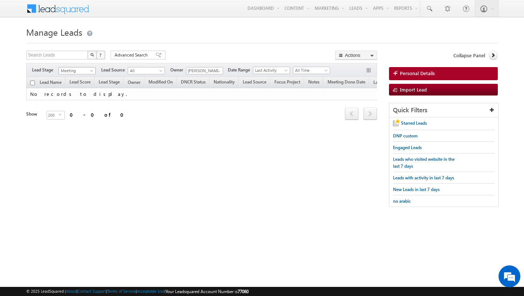
click at [84, 70] on span "Meeting" at bounding box center [76, 70] width 35 height 7
click at [79, 116] on link "Sale Done" at bounding box center [77, 114] width 37 height 7
click at [86, 72] on span "Sale Done" at bounding box center [76, 70] width 35 height 7
click at [79, 120] on link "Not Interested" at bounding box center [77, 122] width 37 height 7
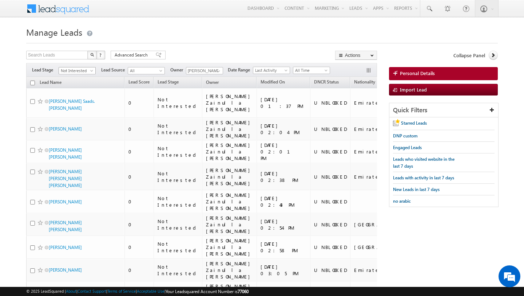
click at [90, 71] on span at bounding box center [93, 72] width 6 height 6
click at [80, 81] on link "All" at bounding box center [77, 78] width 37 height 7
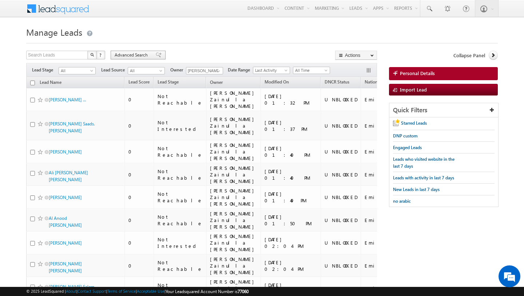
click at [136, 54] on span "Advanced Search" at bounding box center [132, 55] width 35 height 7
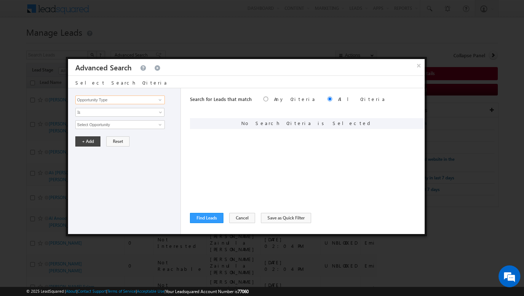
click at [141, 102] on input "Opportunity Type" at bounding box center [120, 99] width 90 height 9
click at [130, 118] on link "Lead Stage" at bounding box center [120, 122] width 90 height 8
type input "Lead Stage"
click at [122, 111] on span "Is" at bounding box center [115, 112] width 79 height 7
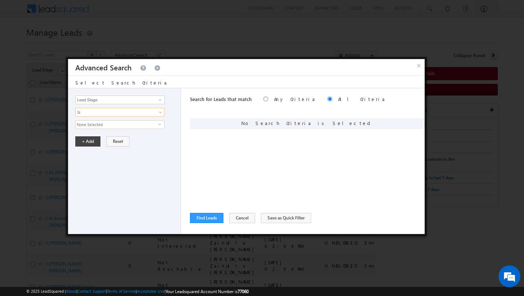
click at [115, 123] on span "None Selected" at bounding box center [117, 124] width 83 height 8
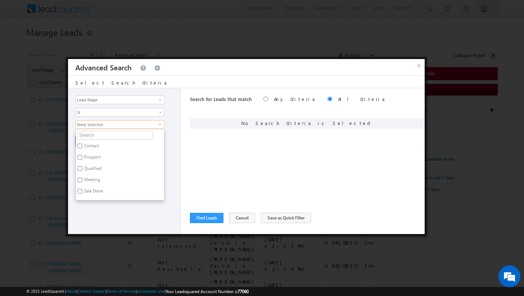
click at [92, 157] on label "Prospect" at bounding box center [92, 158] width 32 height 11
click at [82, 157] on input "Prospect" at bounding box center [80, 157] width 5 height 5
checkbox input "true"
click at [92, 170] on label "Qualified" at bounding box center [92, 169] width 33 height 11
click at [82, 170] on input "Qualified" at bounding box center [80, 168] width 5 height 5
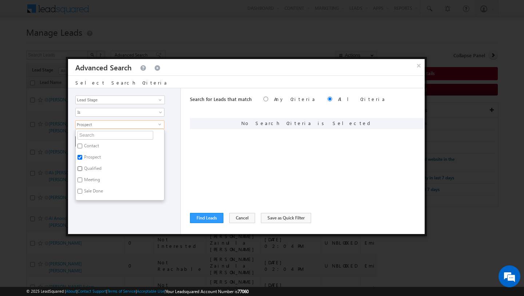
checkbox input "true"
click at [92, 179] on label "Meeting" at bounding box center [92, 180] width 32 height 11
click at [82, 179] on input "Meeting" at bounding box center [80, 179] width 5 height 5
checkbox input "true"
click at [92, 189] on label "Sale Done" at bounding box center [93, 191] width 35 height 11
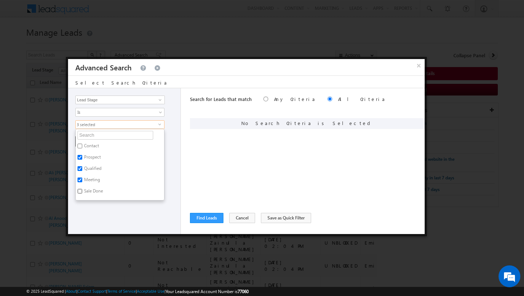
click at [82, 189] on input "Sale Done" at bounding box center [80, 191] width 5 height 5
checkbox input "true"
click at [113, 217] on div "Opportunity Type Lead Activity Task Sales Group Prospect Id Address 1 Address 2…" at bounding box center [124, 161] width 113 height 146
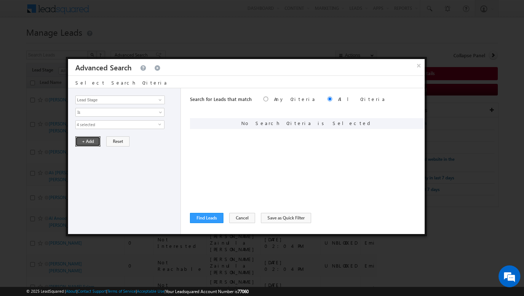
click at [88, 146] on button "+ Add" at bounding box center [87, 141] width 25 height 10
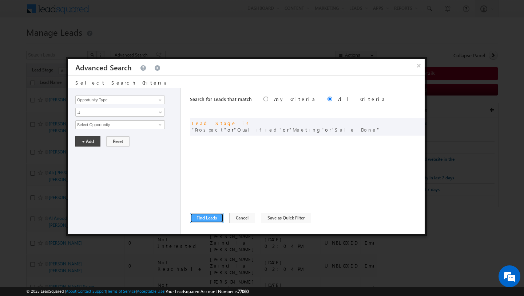
click at [201, 218] on button "Find Leads" at bounding box center [206, 218] width 33 height 10
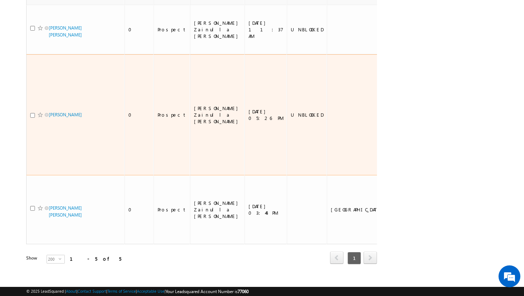
scroll to position [0, 0]
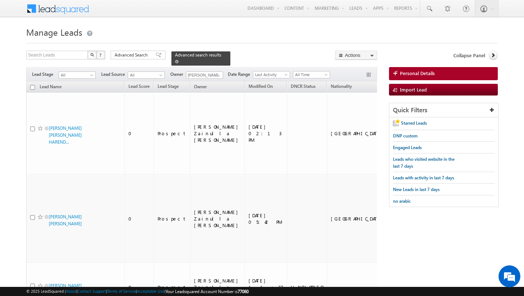
click at [175, 61] on span at bounding box center [177, 62] width 4 height 4
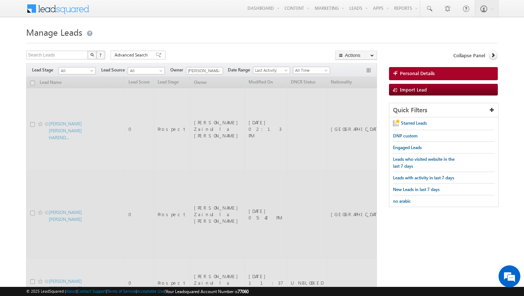
click at [217, 37] on h1 "Manage Leads" at bounding box center [262, 31] width 472 height 14
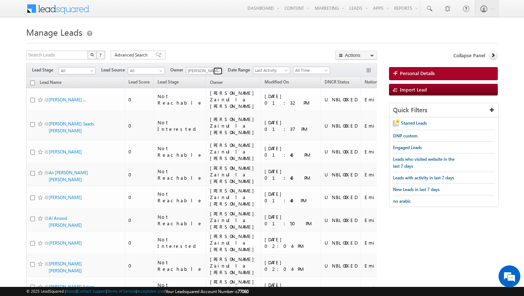
click at [218, 70] on span at bounding box center [219, 71] width 6 height 6
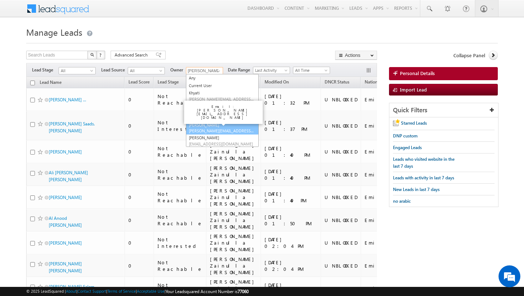
click at [208, 128] on span "[PERSON_NAME][EMAIL_ADDRESS][DOMAIN_NAME]" at bounding box center [222, 130] width 66 height 5
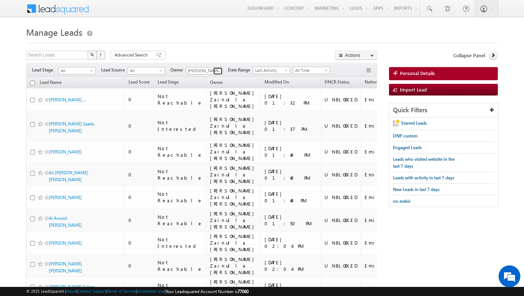
click at [218, 70] on span at bounding box center [219, 71] width 6 height 6
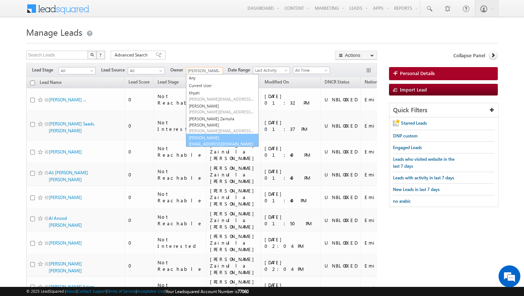
click at [207, 141] on span "[EMAIL_ADDRESS][DOMAIN_NAME]" at bounding box center [222, 143] width 66 height 5
type input "[PERSON_NAME]"
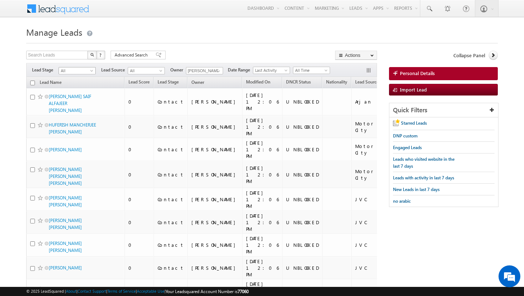
click at [90, 70] on span at bounding box center [93, 72] width 6 height 6
click at [82, 88] on link "Contact" at bounding box center [77, 85] width 37 height 7
click at [397, 138] on span "DNP custom" at bounding box center [405, 135] width 25 height 5
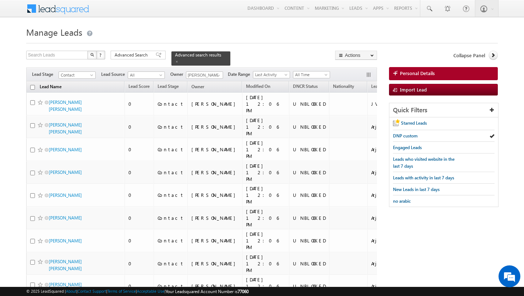
click at [58, 87] on link "Lead Name" at bounding box center [50, 87] width 29 height 9
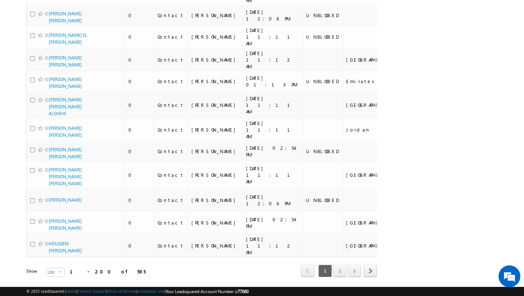
scroll to position [4182, 0]
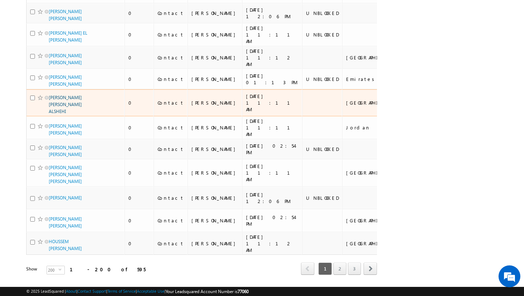
click at [60, 114] on link "HEDAYA BILAL MOHAMMAD BILAL ALSHEHI" at bounding box center [65, 104] width 33 height 19
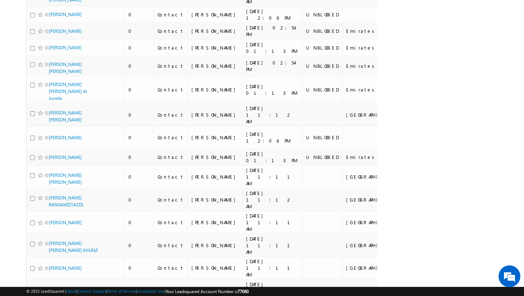
scroll to position [0, 0]
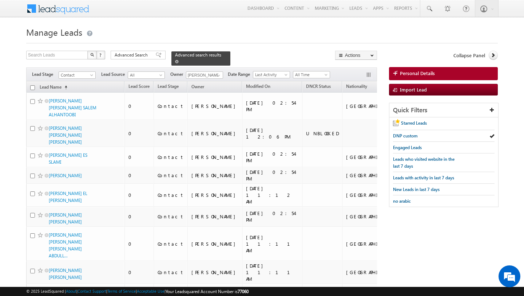
click at [175, 62] on span at bounding box center [177, 62] width 4 height 4
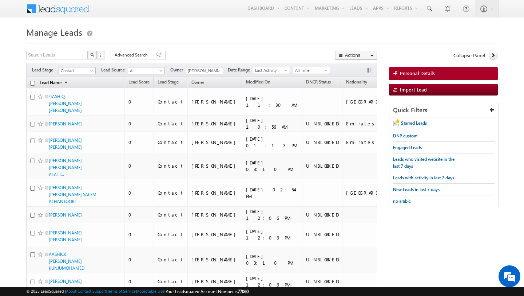
click at [56, 82] on link "Lead Name (sorted ascending)" at bounding box center [53, 82] width 35 height 9
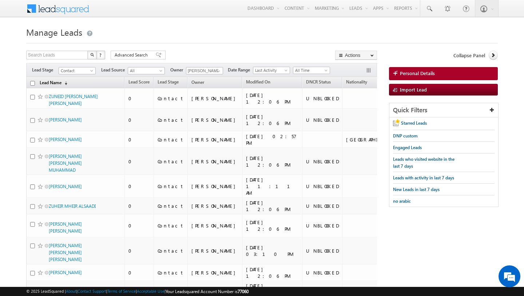
click at [58, 83] on link "Lead Name (sorted descending)" at bounding box center [53, 82] width 35 height 9
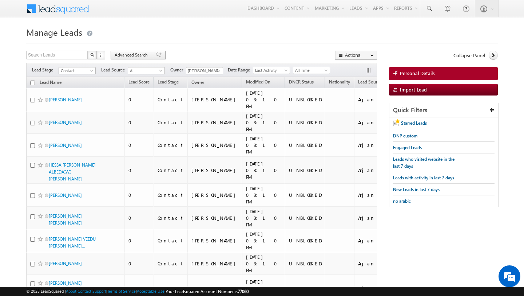
click at [129, 56] on span "Advanced Search" at bounding box center [132, 55] width 35 height 7
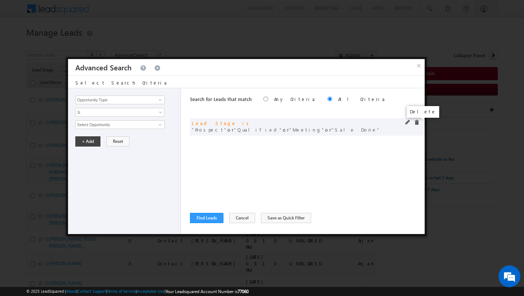
click at [416, 123] on span at bounding box center [416, 122] width 5 height 5
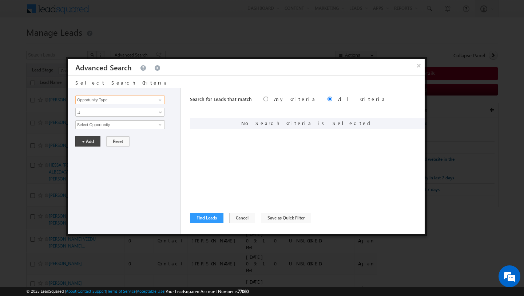
click at [137, 100] on input "Opportunity Type" at bounding box center [120, 99] width 90 height 9
click at [113, 118] on link "Owner" at bounding box center [120, 115] width 90 height 8
type input "Owner"
click at [108, 109] on span "Is" at bounding box center [115, 112] width 79 height 7
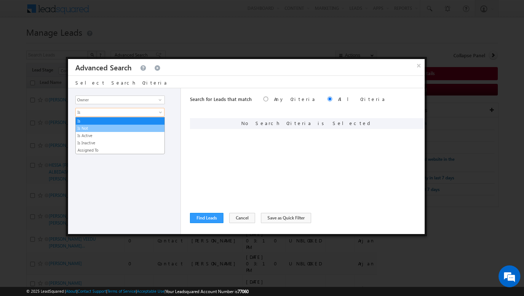
click at [99, 127] on link "Is Not" at bounding box center [120, 128] width 89 height 7
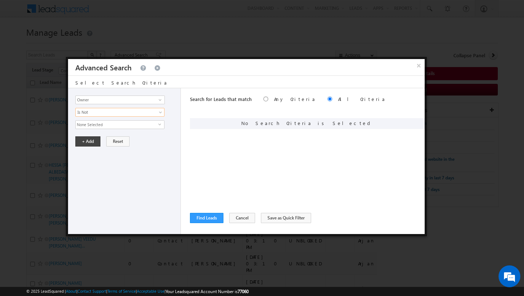
click at [98, 124] on span "None Selected" at bounding box center [117, 124] width 83 height 8
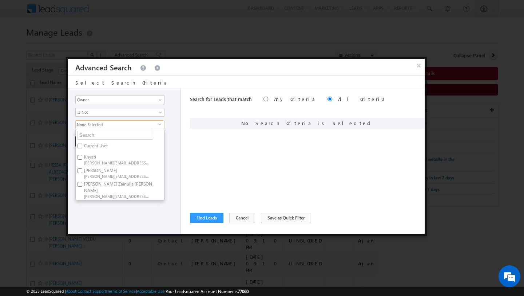
scroll to position [7, 0]
click at [109, 219] on div "Opportunity Type Lead Activity Task Sales Group Prospect Id Address 1 Address 2…" at bounding box center [124, 161] width 113 height 146
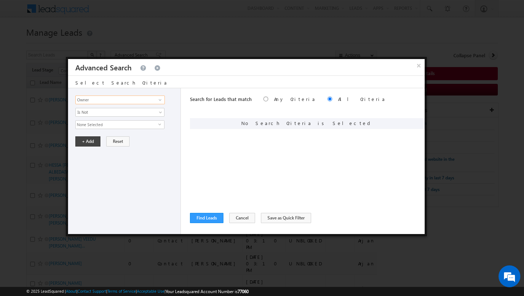
click at [112, 101] on input "Owner" at bounding box center [120, 99] width 90 height 9
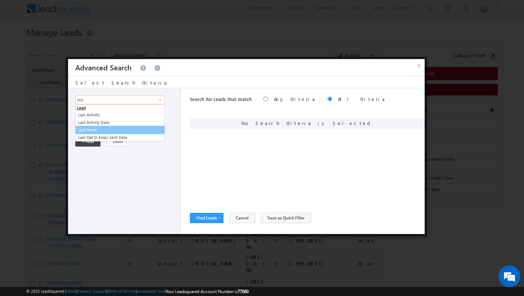
type input "last"
click at [124, 174] on div "Opportunity Type Lead Activity Task Sales Group Prospect Id Address 1 Address 2…" at bounding box center [124, 161] width 113 height 146
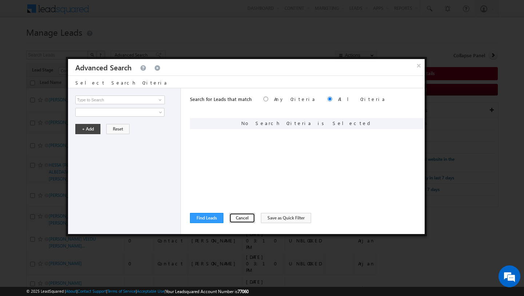
click at [234, 216] on button "Cancel" at bounding box center [242, 218] width 26 height 10
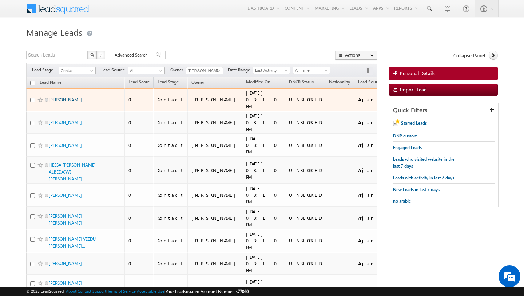
click at [62, 100] on link "ADNAN AHMAD A QANAQ" at bounding box center [65, 99] width 33 height 5
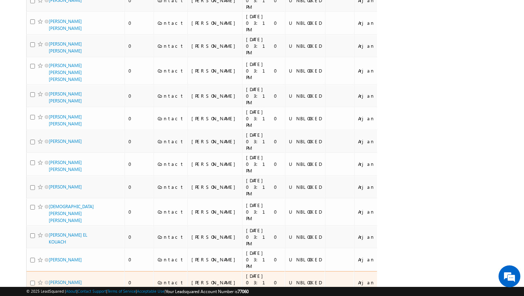
scroll to position [4470, 0]
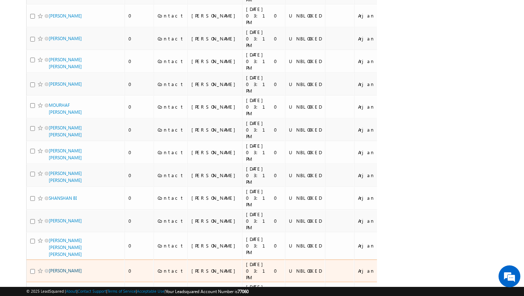
click at [62, 268] on link "[PERSON_NAME]" at bounding box center [65, 270] width 33 height 5
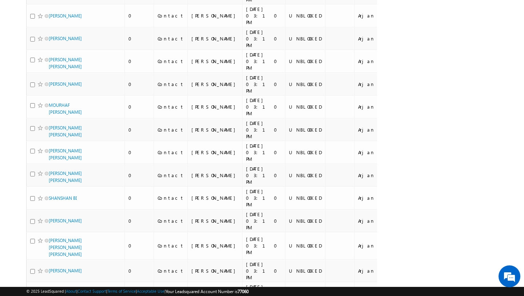
click at [51, 279] on li "100" at bounding box center [51, 282] width 17 height 7
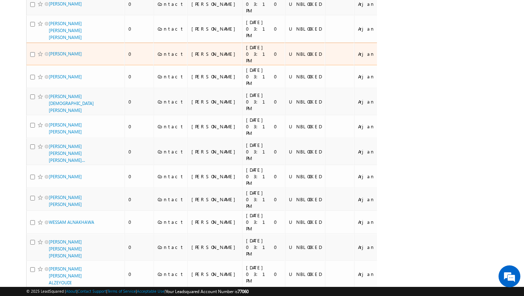
scroll to position [2169, 0]
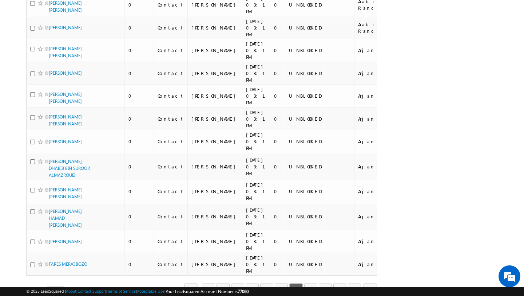
scroll to position [1955, 0]
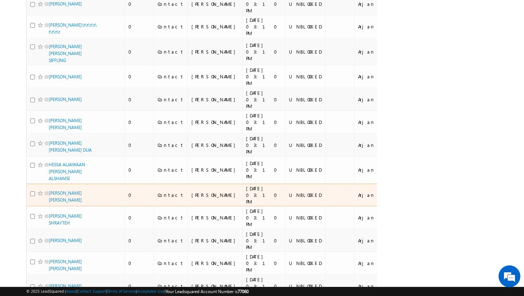
scroll to position [2163, 0]
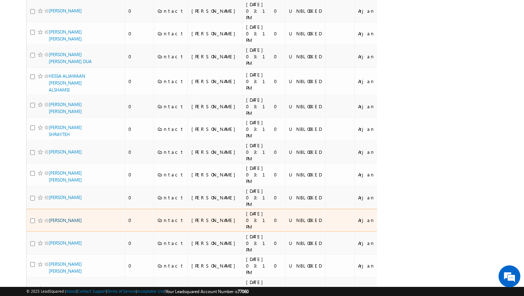
click at [70, 217] on link "DIMITRA KOUTRAKI" at bounding box center [65, 219] width 33 height 5
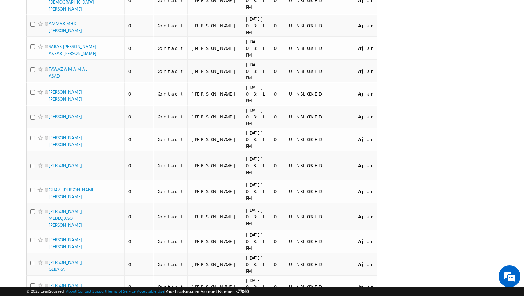
scroll to position [0, 0]
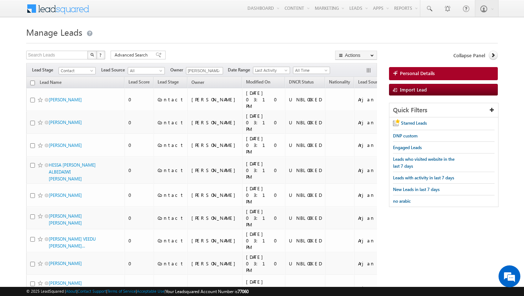
click at [33, 83] on input "checkbox" at bounding box center [32, 82] width 5 height 5
checkbox input "true"
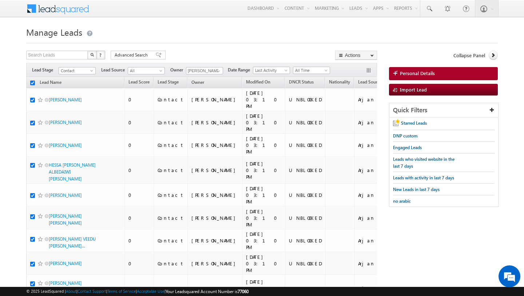
checkbox input "true"
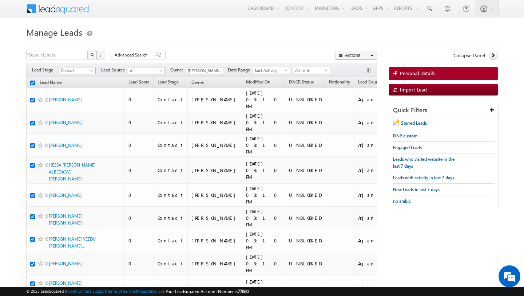
checkbox input "true"
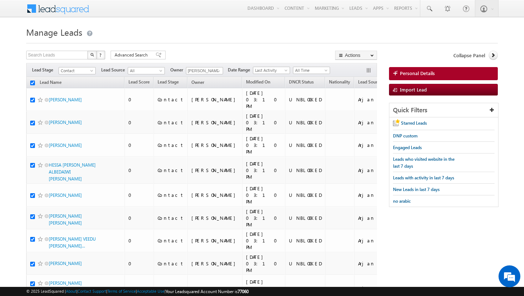
checkbox input "true"
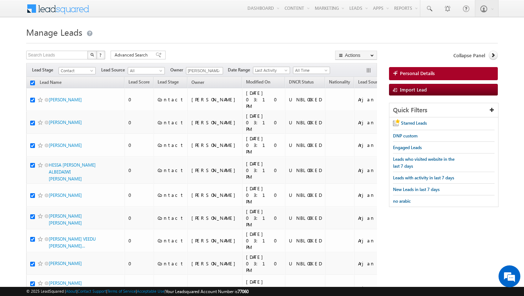
checkbox input "true"
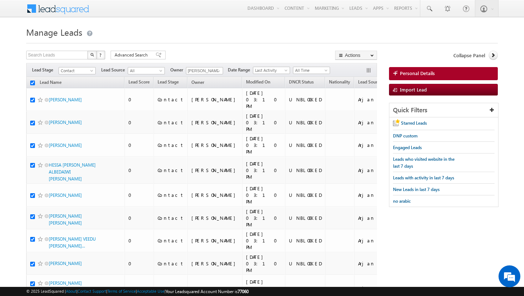
checkbox input "true"
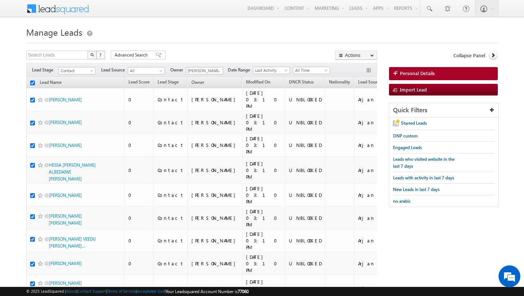
checkbox input "true"
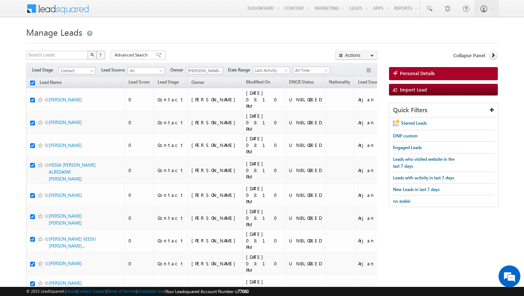
checkbox input "true"
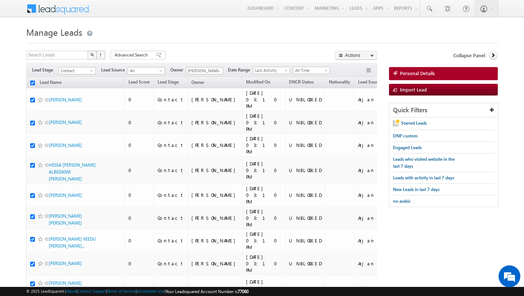
checkbox input "true"
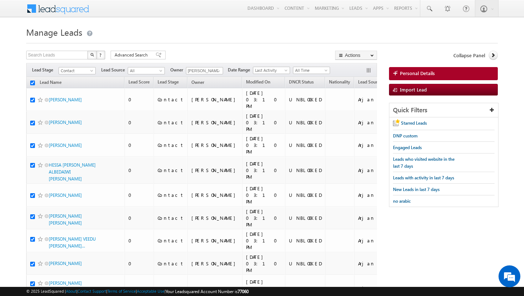
checkbox input "true"
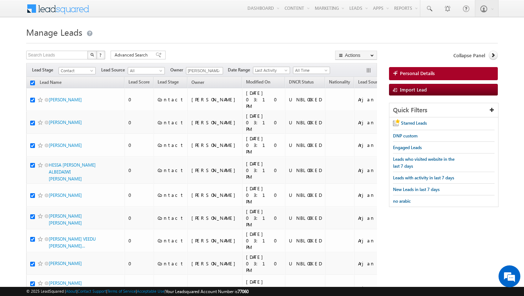
checkbox input "true"
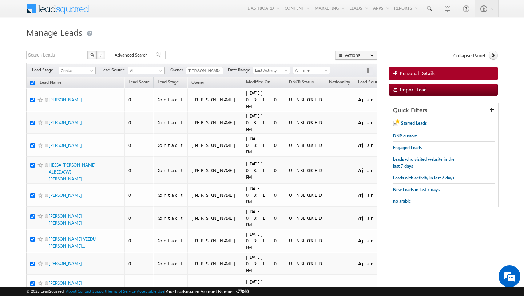
checkbox input "true"
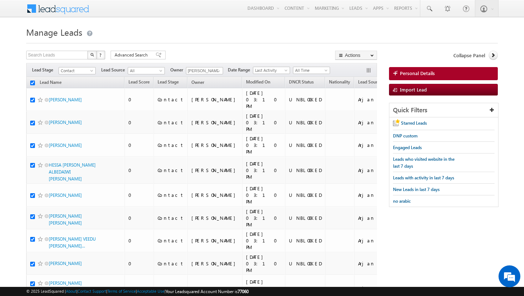
checkbox input "true"
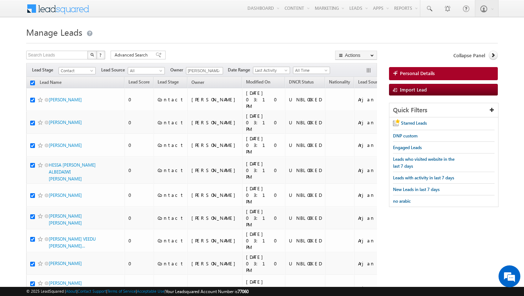
checkbox input "true"
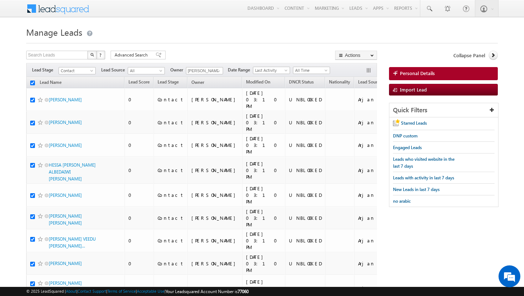
checkbox input "true"
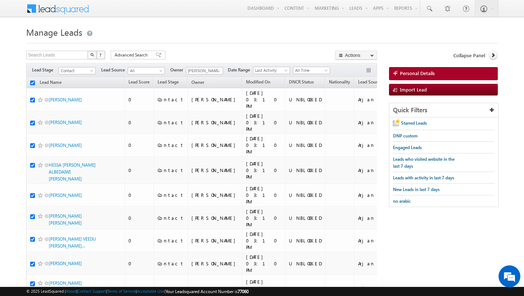
checkbox input "true"
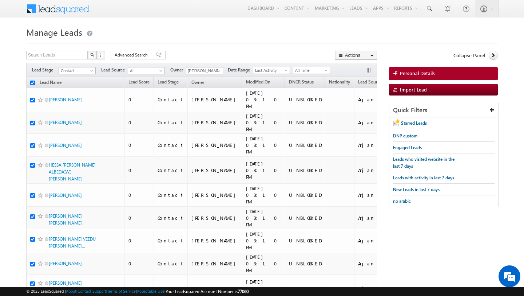
checkbox input "true"
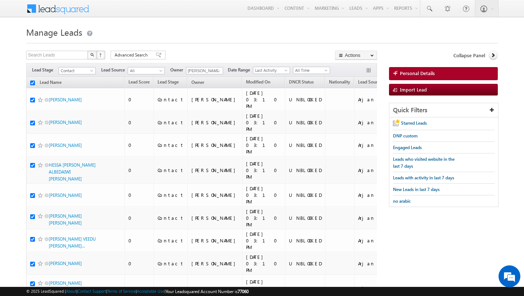
checkbox input "true"
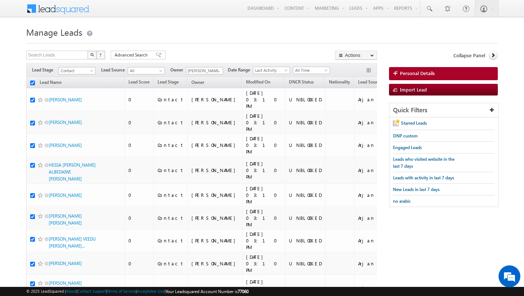
checkbox input "true"
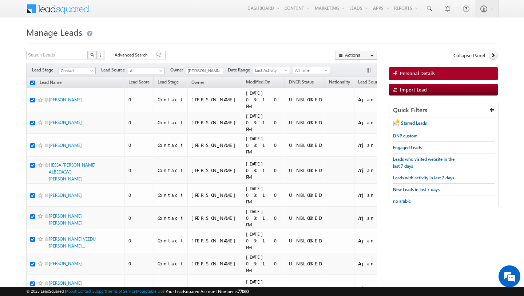
checkbox input "true"
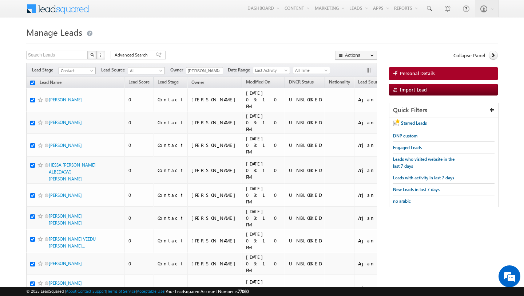
checkbox input "true"
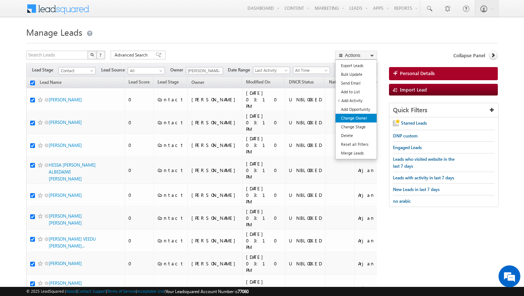
click at [362, 118] on link "Change Owner" at bounding box center [356, 118] width 41 height 9
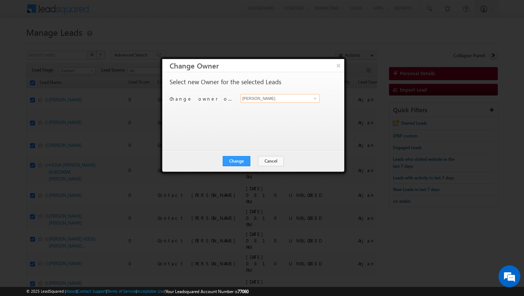
click at [261, 100] on input "[PERSON_NAME]" at bounding box center [280, 98] width 79 height 9
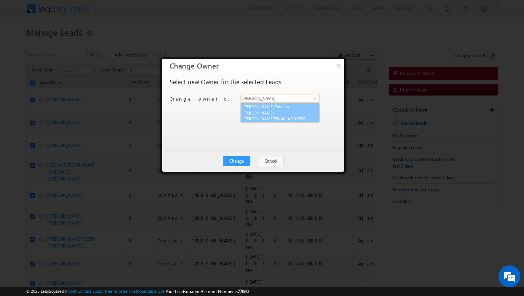
click at [258, 116] on span "[PERSON_NAME][EMAIL_ADDRESS][DOMAIN_NAME]" at bounding box center [277, 118] width 66 height 5
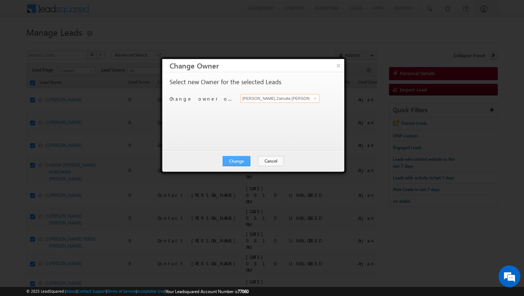
type input "[PERSON_NAME] Zainulla [PERSON_NAME]"
click at [237, 159] on button "Change" at bounding box center [237, 161] width 28 height 10
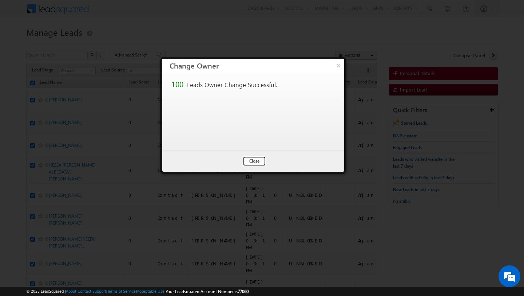
click at [259, 158] on button "Close" at bounding box center [254, 161] width 23 height 10
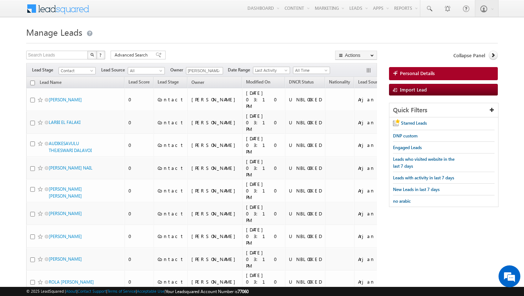
click at [34, 83] on input "checkbox" at bounding box center [32, 82] width 5 height 5
checkbox input "true"
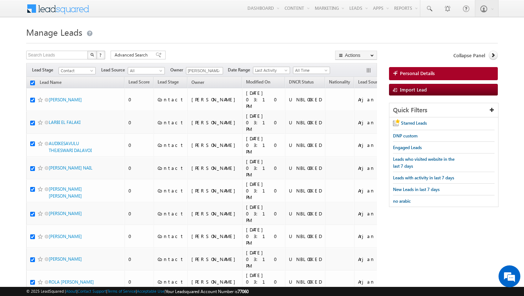
checkbox input "true"
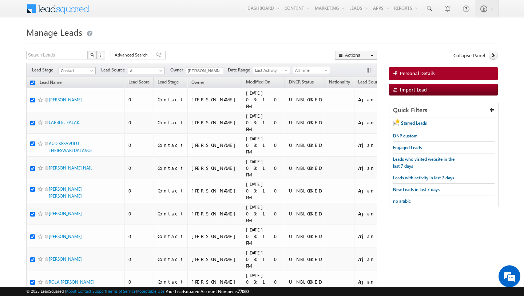
checkbox input "true"
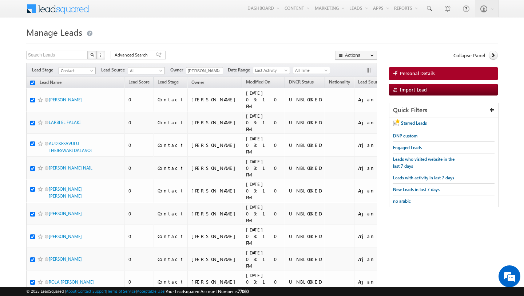
checkbox input "true"
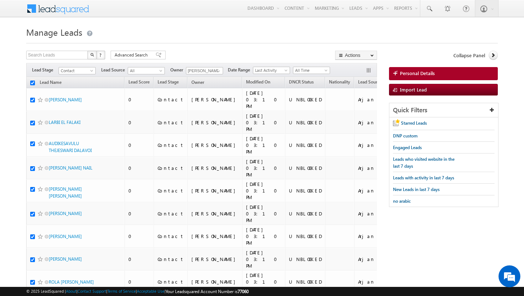
checkbox input "true"
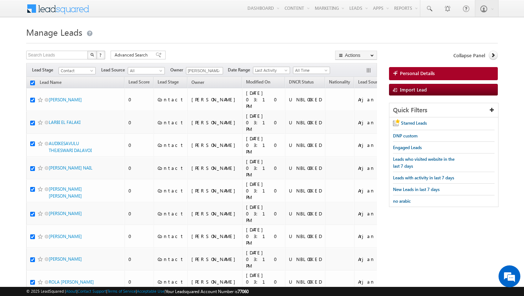
checkbox input "true"
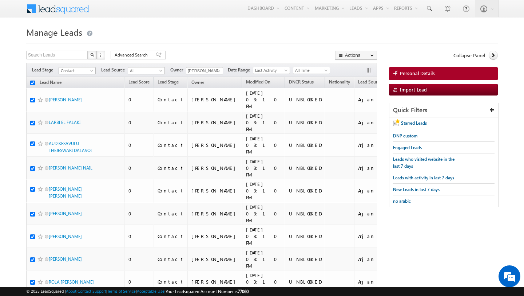
checkbox input "true"
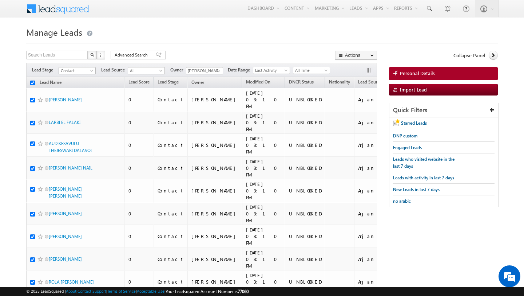
checkbox input "true"
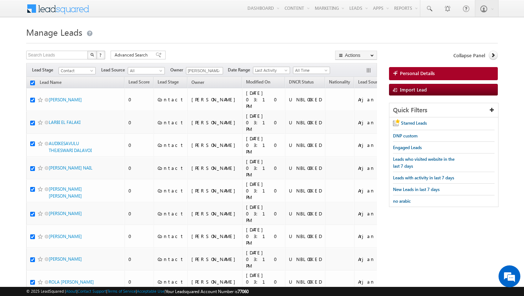
checkbox input "true"
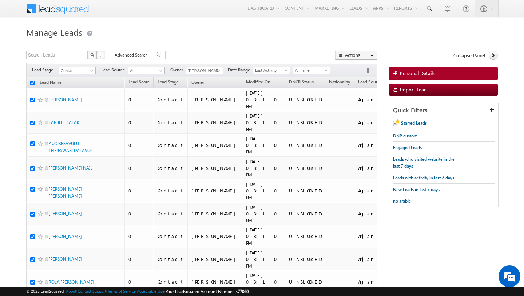
checkbox input "true"
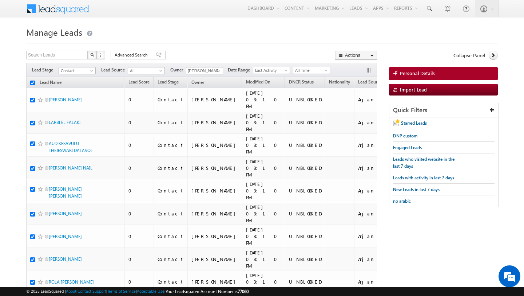
checkbox input "true"
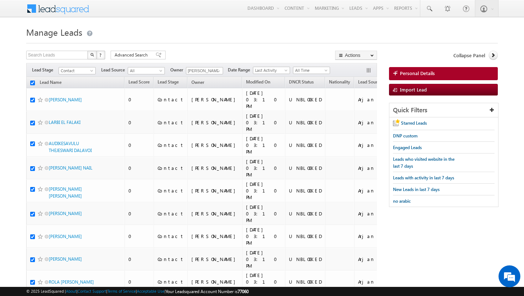
checkbox input "true"
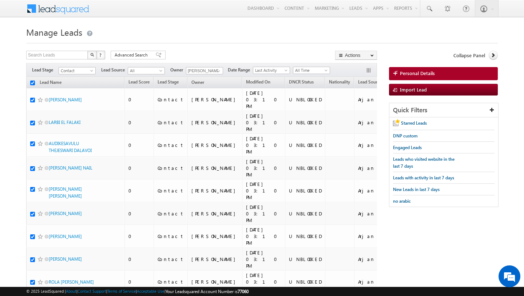
checkbox input "true"
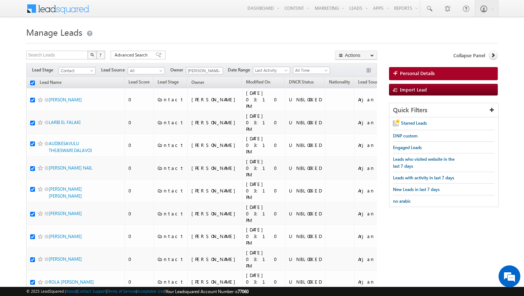
checkbox input "true"
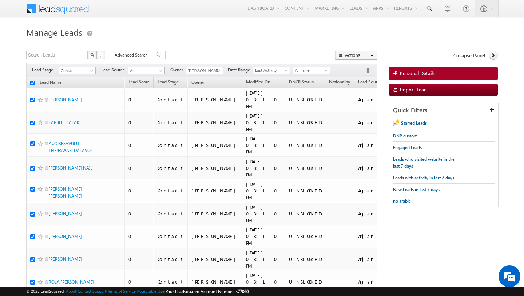
checkbox input "true"
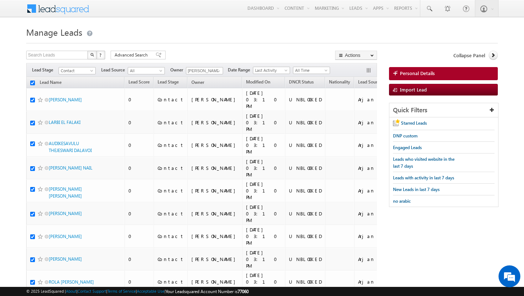
checkbox input "true"
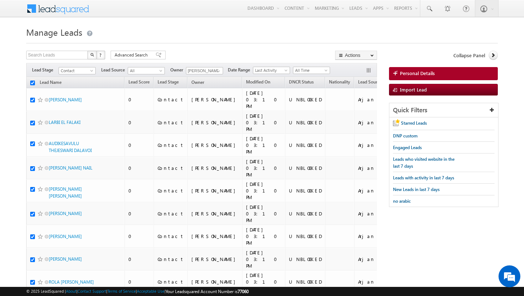
checkbox input "true"
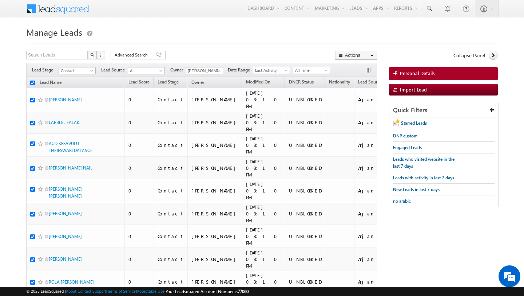
checkbox input "true"
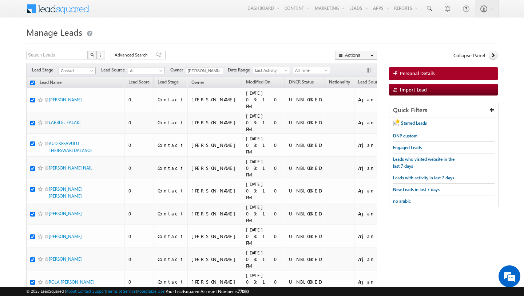
click at [222, 54] on div "Search Leads X ? 4103 results found Advanced Search Advanced Search Advanced se…" at bounding box center [201, 56] width 351 height 11
click at [88, 71] on span "Contact" at bounding box center [76, 70] width 35 height 7
click at [82, 94] on link "Prospect" at bounding box center [77, 93] width 37 height 7
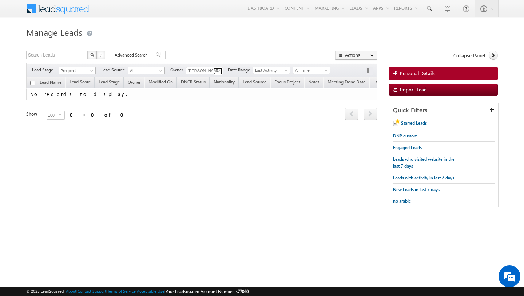
click at [216, 70] on span at bounding box center [219, 71] width 6 height 6
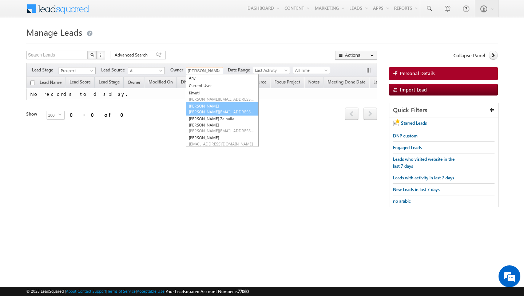
click at [211, 110] on span "[PERSON_NAME][EMAIL_ADDRESS][PERSON_NAME][DOMAIN_NAME]" at bounding box center [222, 111] width 66 height 5
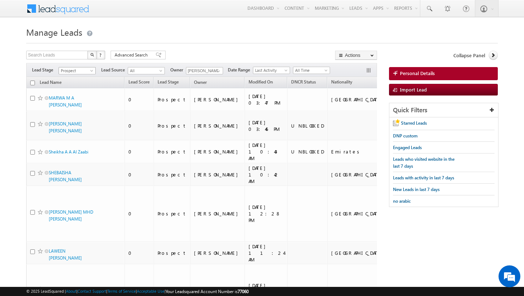
click at [89, 71] on span "Prospect" at bounding box center [76, 70] width 35 height 7
click at [80, 86] on link "Contact" at bounding box center [77, 85] width 37 height 7
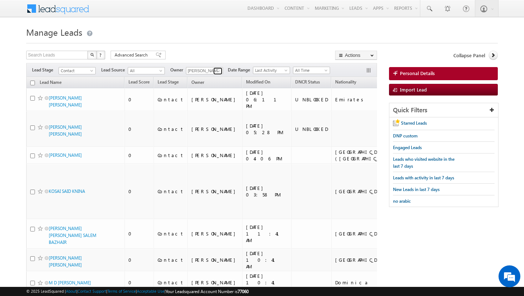
click at [214, 70] on link at bounding box center [217, 70] width 9 height 7
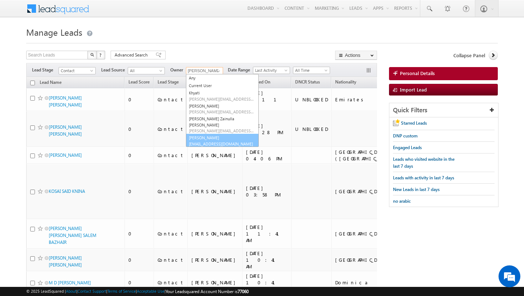
click at [203, 134] on link "[PERSON_NAME] [EMAIL_ADDRESS][DOMAIN_NAME]" at bounding box center [222, 141] width 73 height 14
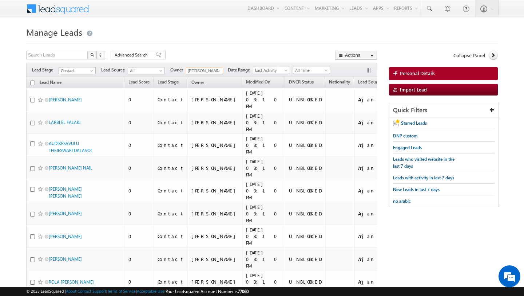
click at [32, 84] on input "checkbox" at bounding box center [32, 82] width 5 height 5
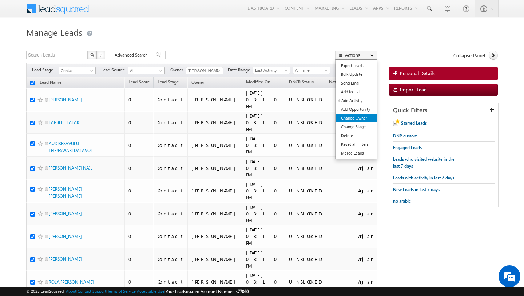
click at [361, 122] on link "Change Owner" at bounding box center [356, 118] width 41 height 9
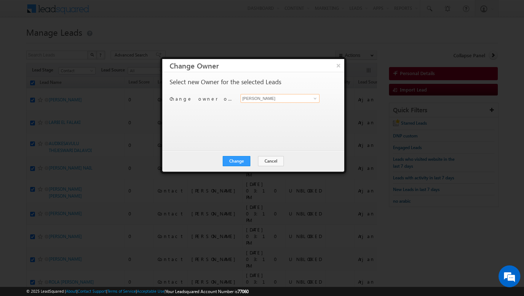
click at [265, 102] on input "[PERSON_NAME]" at bounding box center [280, 98] width 79 height 9
click at [261, 112] on span "[PERSON_NAME][EMAIL_ADDRESS][DOMAIN_NAME]" at bounding box center [277, 112] width 66 height 5
click at [238, 161] on button "Change" at bounding box center [237, 161] width 28 height 10
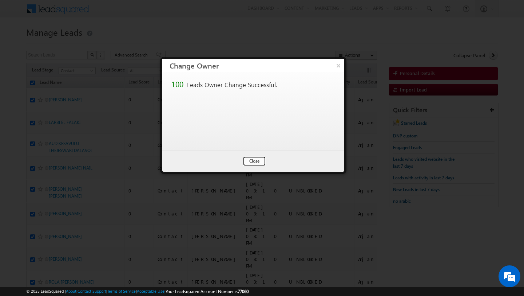
click at [253, 156] on button "Close" at bounding box center [254, 161] width 23 height 10
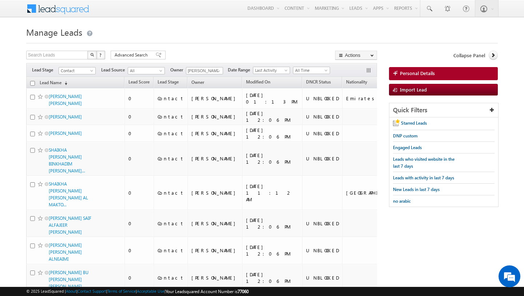
click at [32, 83] on input "checkbox" at bounding box center [32, 83] width 5 height 5
checkbox input "true"
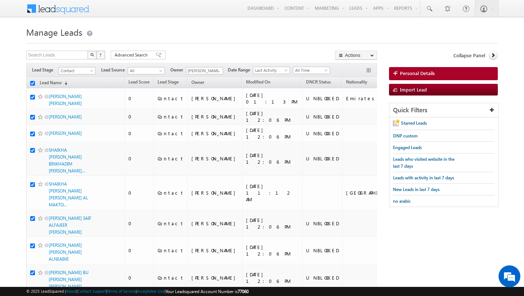
checkbox input "true"
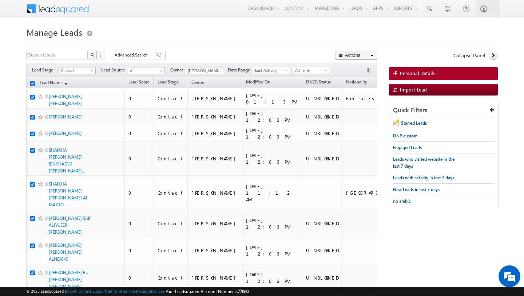
checkbox input "true"
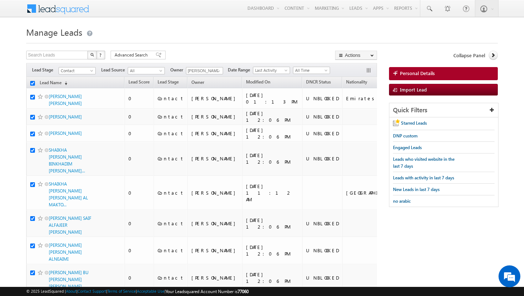
checkbox input "true"
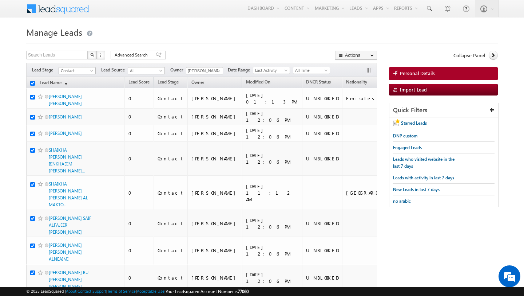
checkbox input "true"
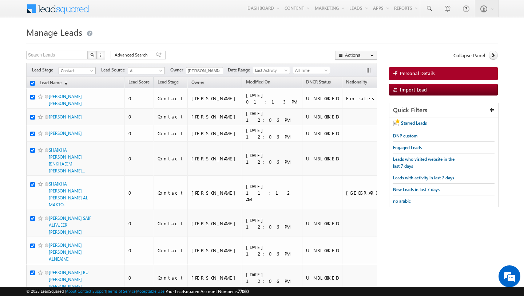
checkbox input "true"
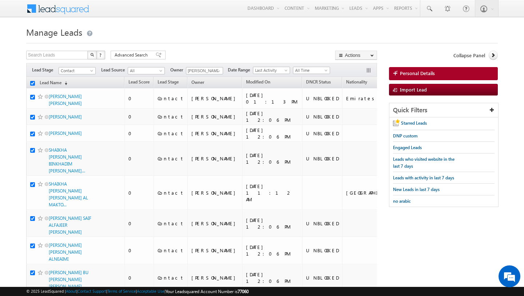
checkbox input "true"
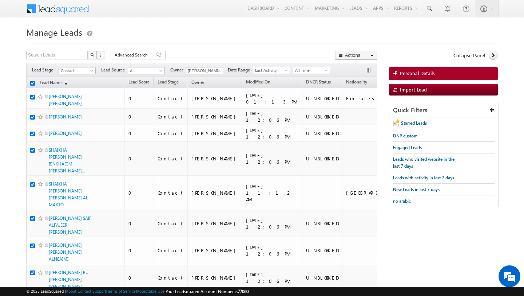
checkbox input "true"
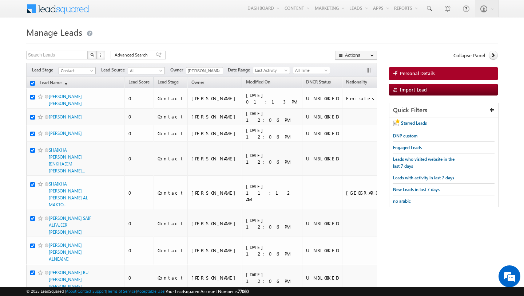
checkbox input "true"
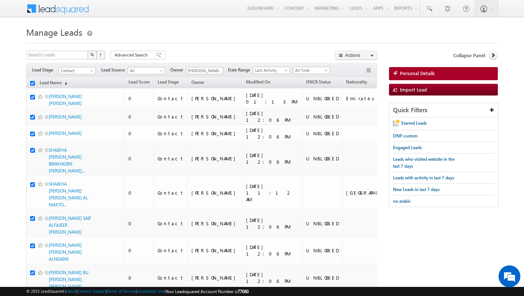
checkbox input "true"
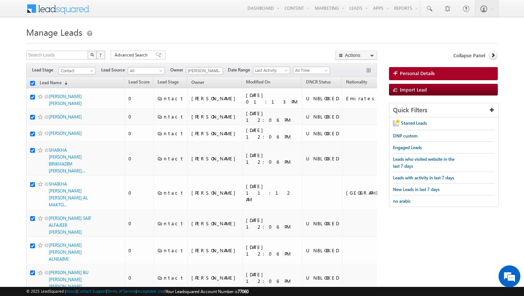
checkbox input "true"
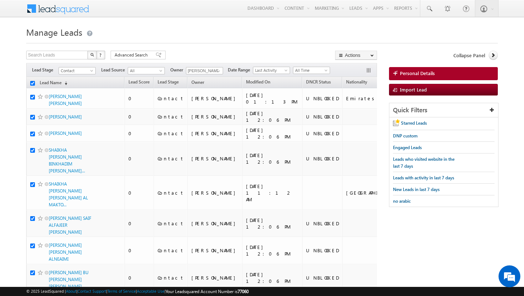
checkbox input "true"
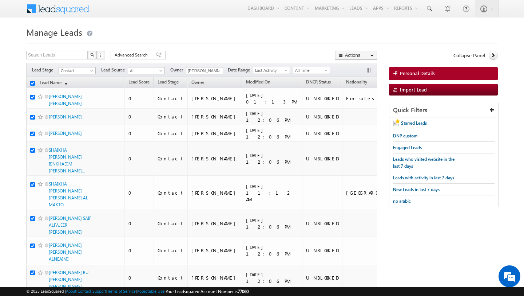
checkbox input "true"
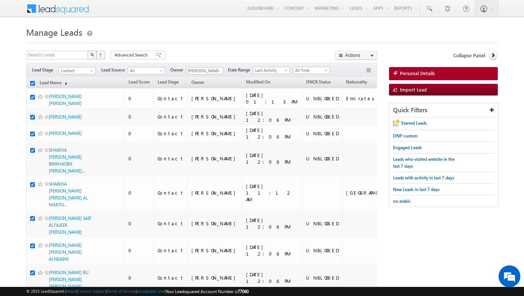
checkbox input "true"
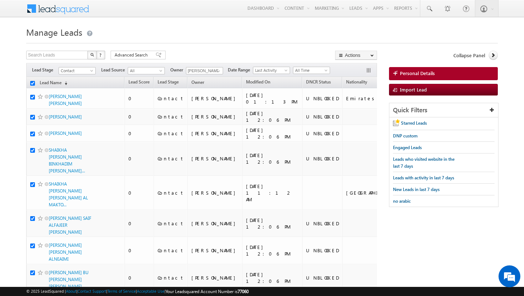
checkbox input "true"
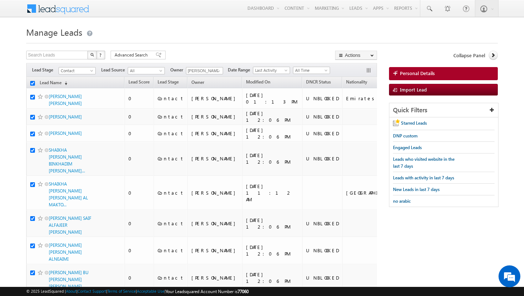
checkbox input "true"
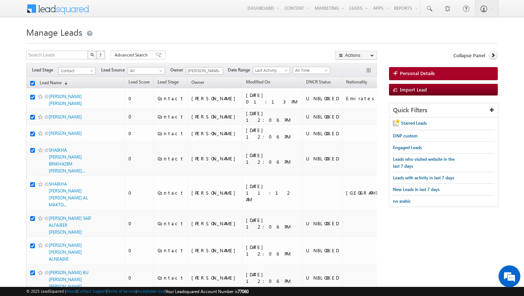
checkbox input "true"
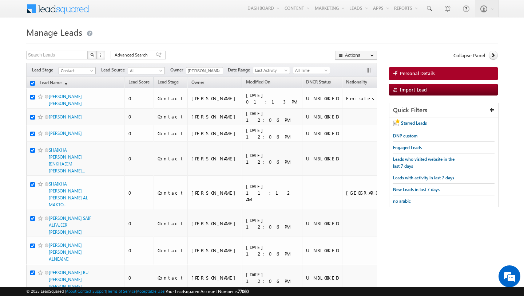
checkbox input "true"
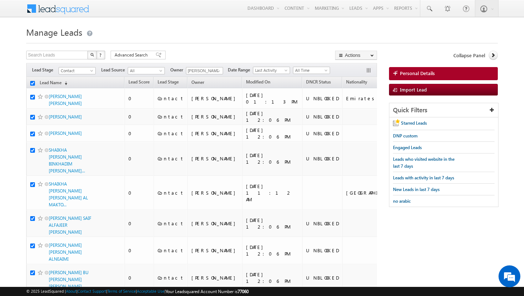
checkbox input "true"
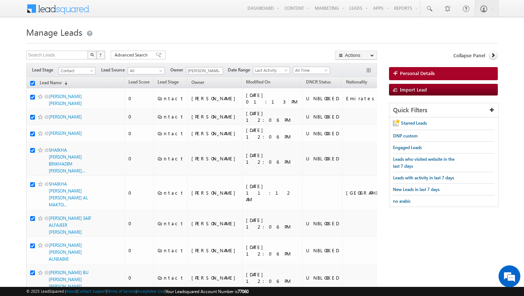
checkbox input "true"
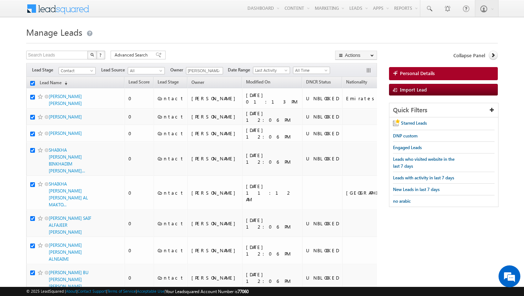
checkbox input "true"
click at [64, 84] on span "(sorted descending)" at bounding box center [65, 83] width 6 height 6
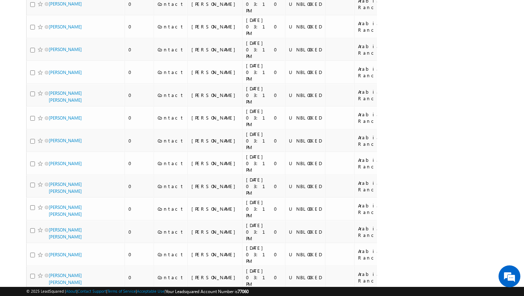
scroll to position [1699, 0]
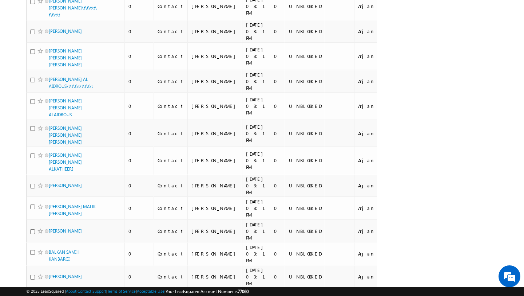
scroll to position [0, 0]
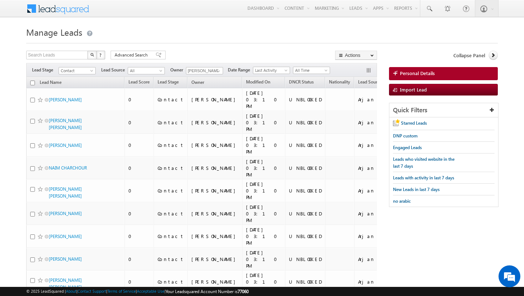
click at [34, 83] on input "checkbox" at bounding box center [32, 82] width 5 height 5
checkbox input "true"
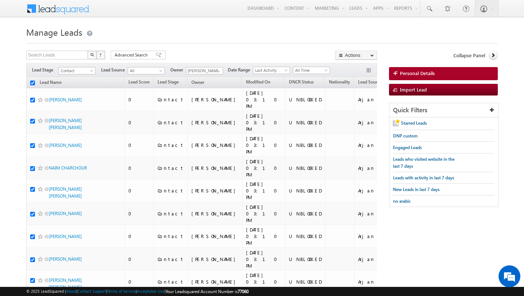
checkbox input "true"
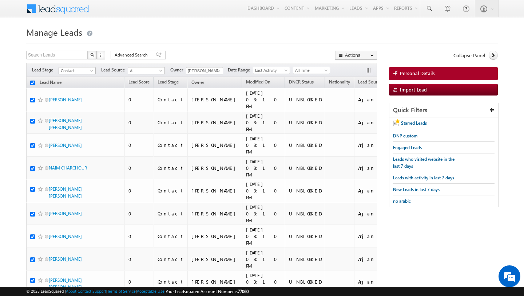
checkbox input "true"
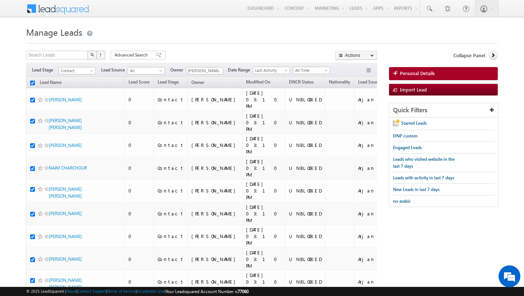
checkbox input "true"
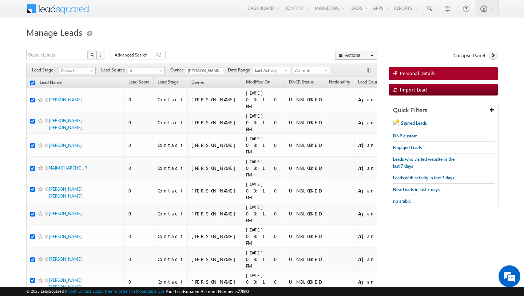
checkbox input "true"
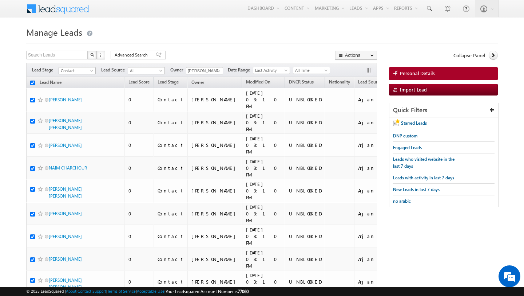
checkbox input "true"
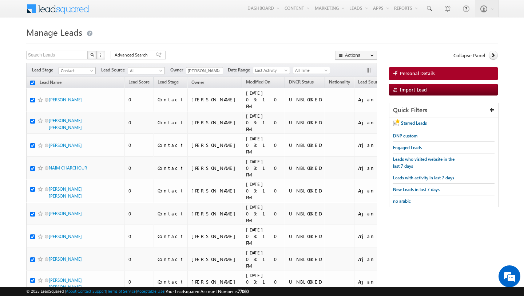
checkbox input "true"
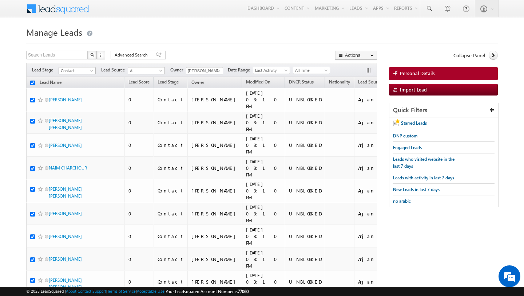
checkbox input "true"
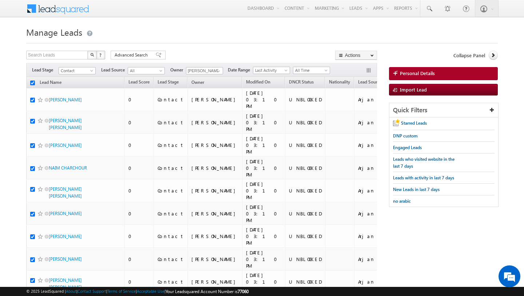
checkbox input "true"
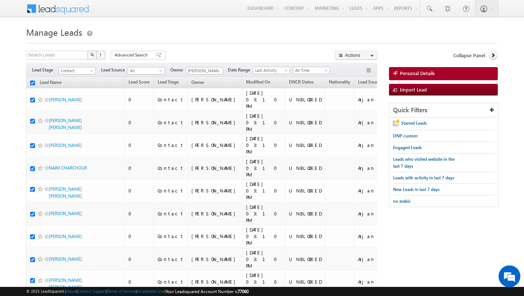
checkbox input "true"
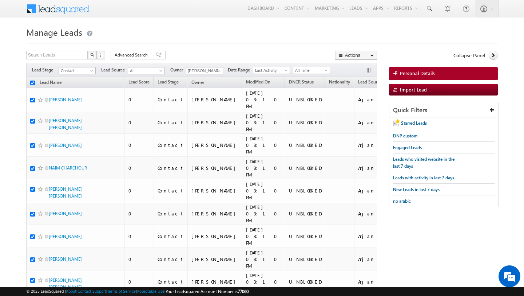
checkbox input "true"
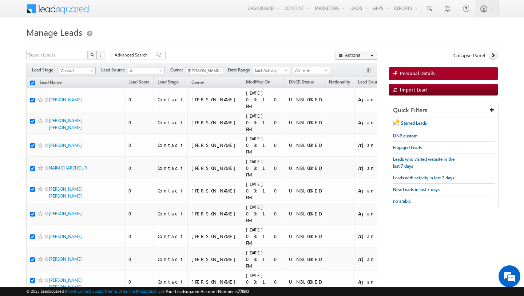
checkbox input "true"
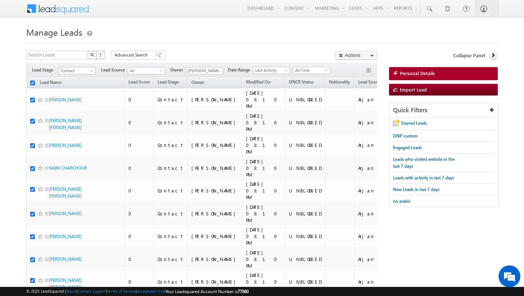
checkbox input "true"
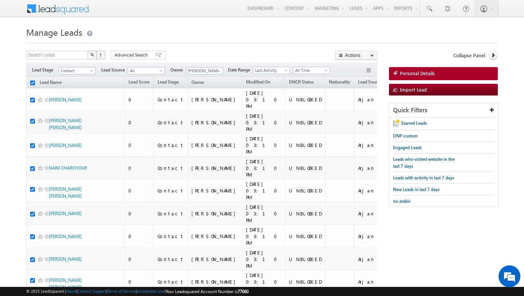
checkbox input "true"
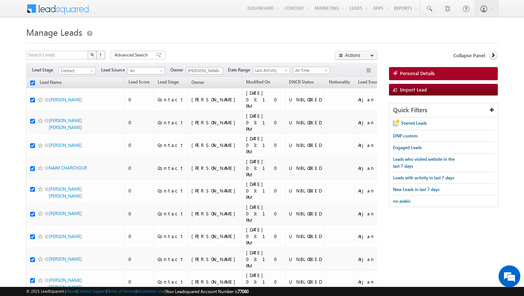
checkbox input "true"
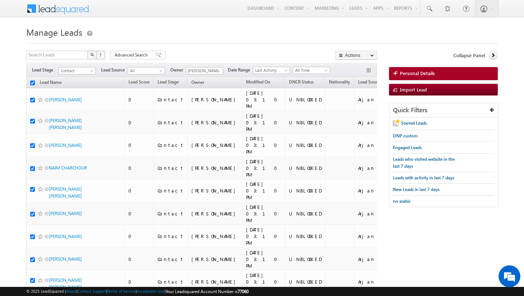
checkbox input "true"
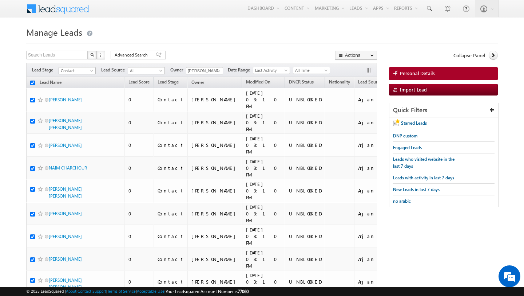
checkbox input "true"
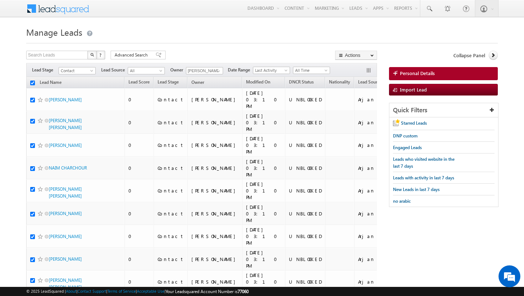
checkbox input "true"
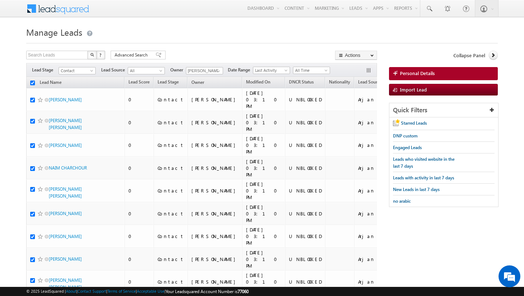
checkbox input "true"
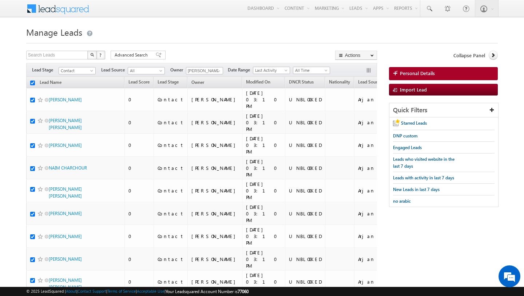
checkbox input "true"
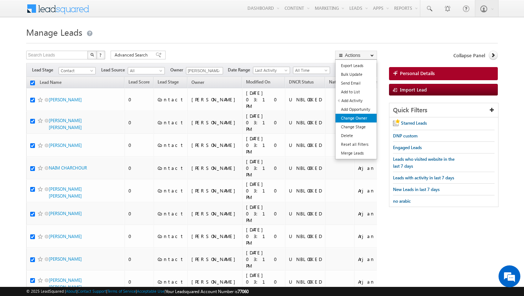
click at [361, 117] on link "Change Owner" at bounding box center [356, 118] width 41 height 9
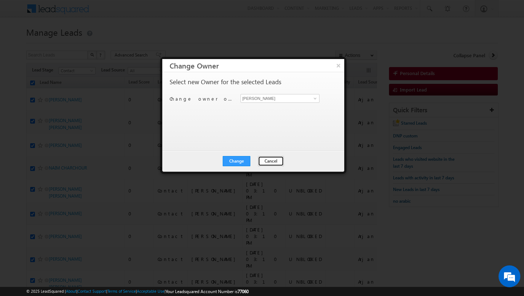
click at [263, 157] on button "Cancel" at bounding box center [271, 161] width 26 height 10
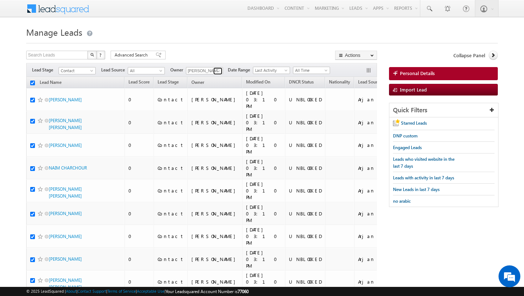
click at [217, 71] on span at bounding box center [219, 71] width 6 height 6
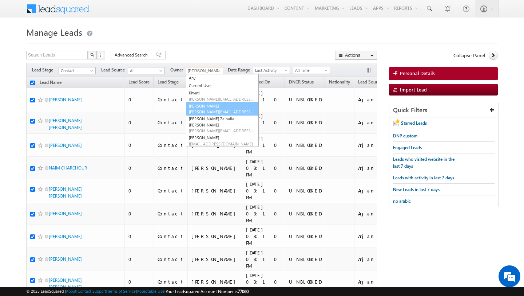
click at [213, 106] on link "[PERSON_NAME] [PERSON_NAME][EMAIL_ADDRESS][PERSON_NAME][DOMAIN_NAME]" at bounding box center [222, 109] width 73 height 14
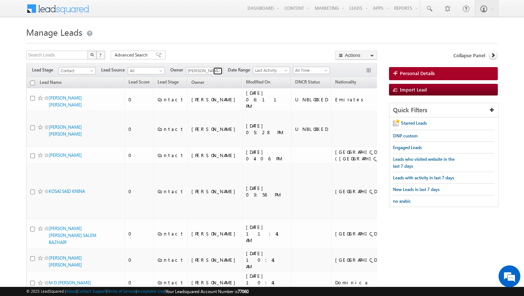
click at [218, 70] on span at bounding box center [219, 71] width 6 height 6
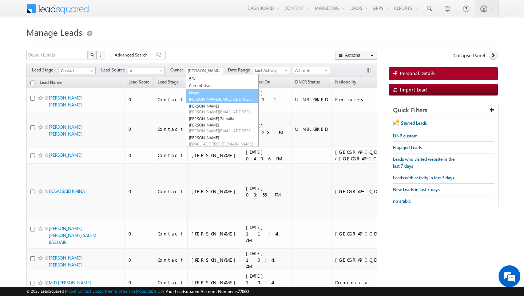
click at [219, 96] on span "[PERSON_NAME][EMAIL_ADDRESS][DOMAIN_NAME]" at bounding box center [222, 98] width 66 height 5
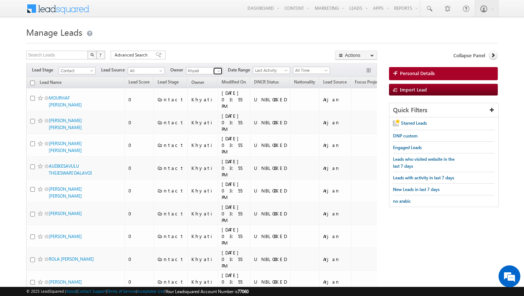
click at [217, 72] on span at bounding box center [219, 71] width 6 height 6
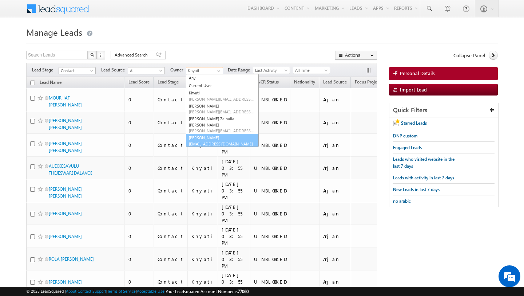
click at [205, 134] on link "[PERSON_NAME] [EMAIL_ADDRESS][DOMAIN_NAME]" at bounding box center [222, 141] width 73 height 14
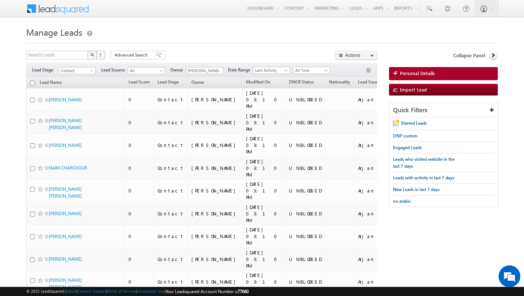
click at [185, 53] on div "Search Leads X ? 4003 results found Advanced Search Advanced Search Advanced se…" at bounding box center [201, 56] width 351 height 11
click at [218, 68] on span at bounding box center [219, 71] width 6 height 6
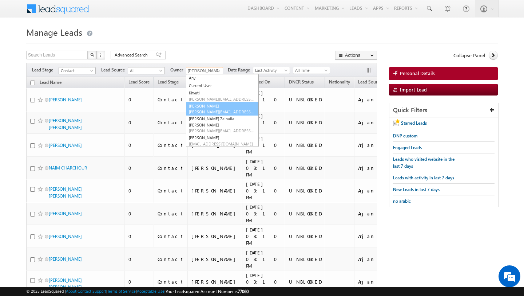
click at [209, 110] on span "[PERSON_NAME][EMAIL_ADDRESS][PERSON_NAME][DOMAIN_NAME]" at bounding box center [222, 111] width 66 height 5
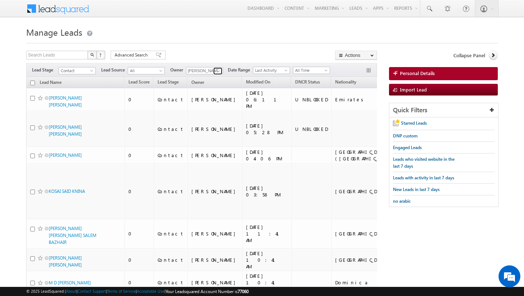
click at [218, 70] on span at bounding box center [219, 71] width 6 height 6
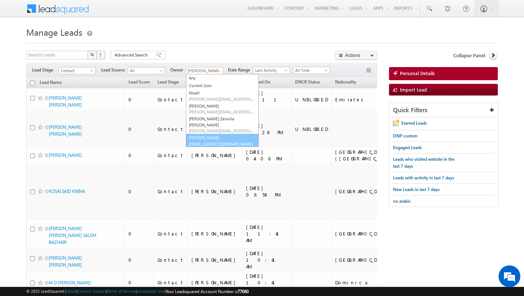
click at [204, 141] on span "[EMAIL_ADDRESS][DOMAIN_NAME]" at bounding box center [222, 143] width 66 height 5
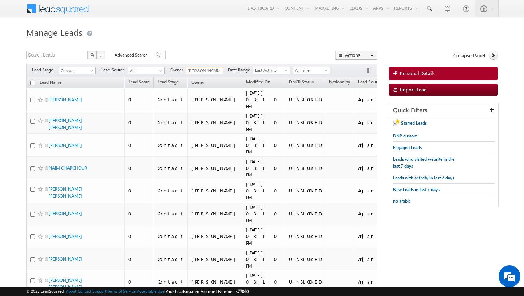
click at [32, 82] on input "checkbox" at bounding box center [32, 82] width 5 height 5
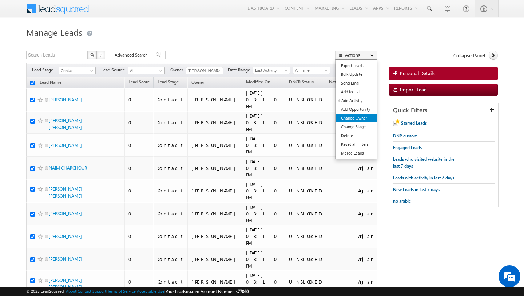
click at [365, 118] on link "Change Owner" at bounding box center [356, 118] width 41 height 9
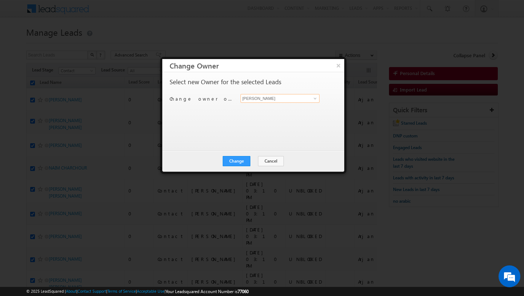
click at [284, 97] on input "[PERSON_NAME]" at bounding box center [280, 98] width 79 height 9
click at [273, 109] on link "[PERSON_NAME] [PERSON_NAME][EMAIL_ADDRESS][PERSON_NAME][DOMAIN_NAME]" at bounding box center [280, 110] width 79 height 14
click at [241, 158] on button "Change" at bounding box center [237, 161] width 28 height 10
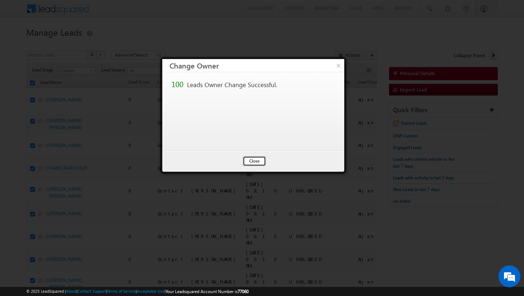
click at [254, 165] on button "Close" at bounding box center [254, 161] width 23 height 10
